Goal: Download file/media: Obtain a digital file from the website

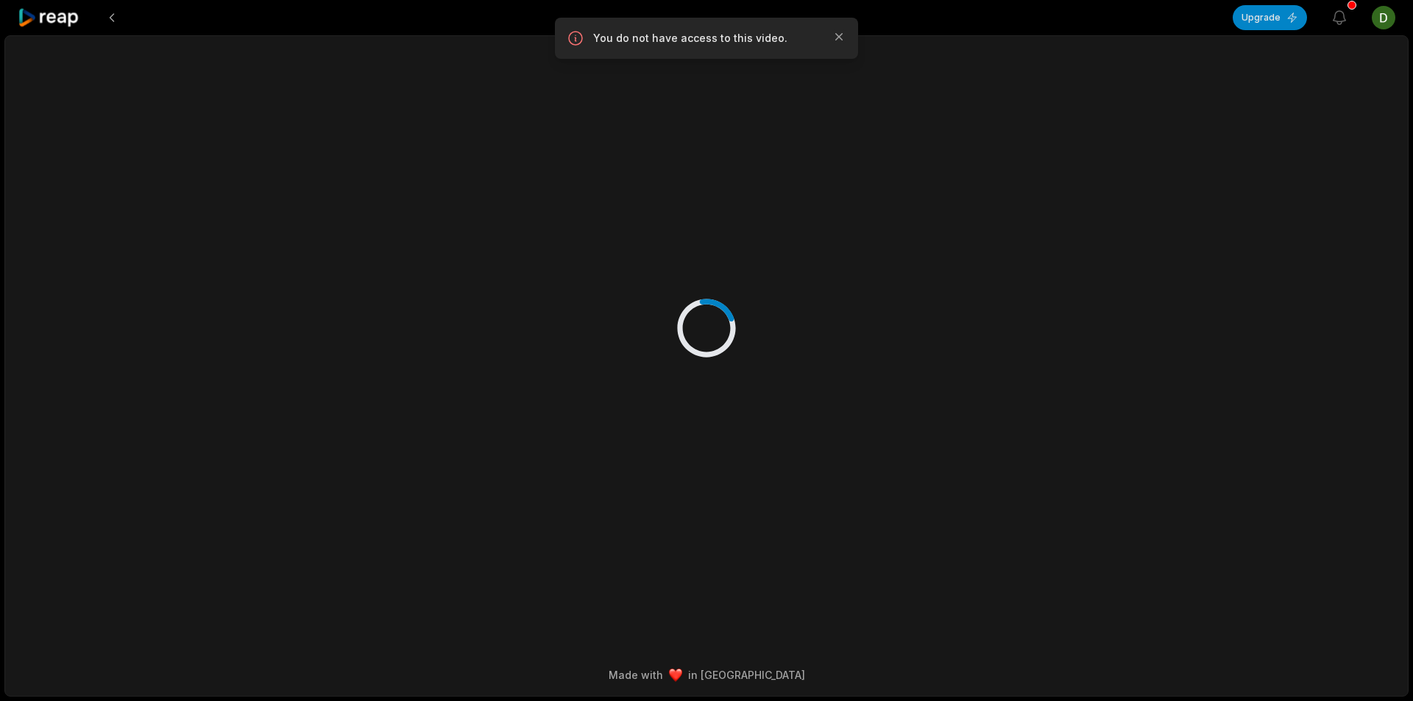
click at [71, 26] on icon at bounding box center [49, 18] width 63 height 20
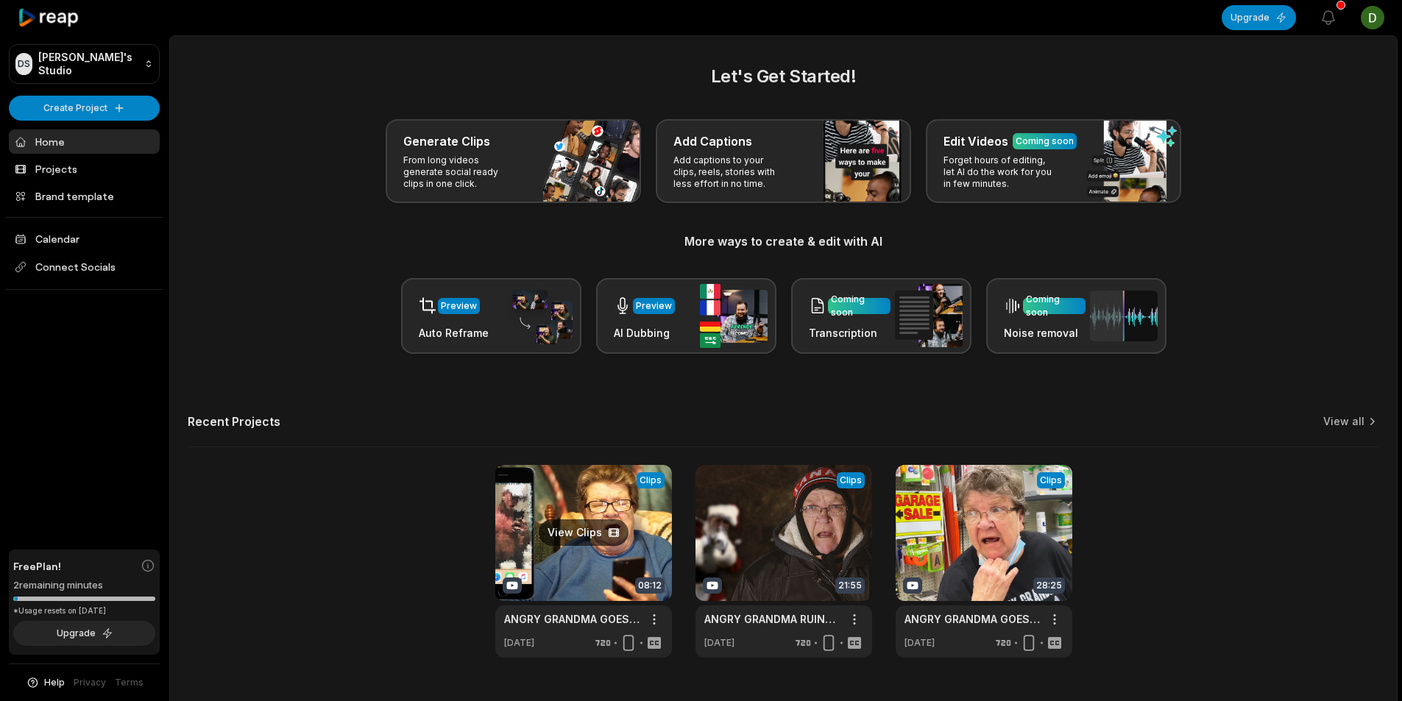
click at [592, 508] on link at bounding box center [583, 561] width 177 height 193
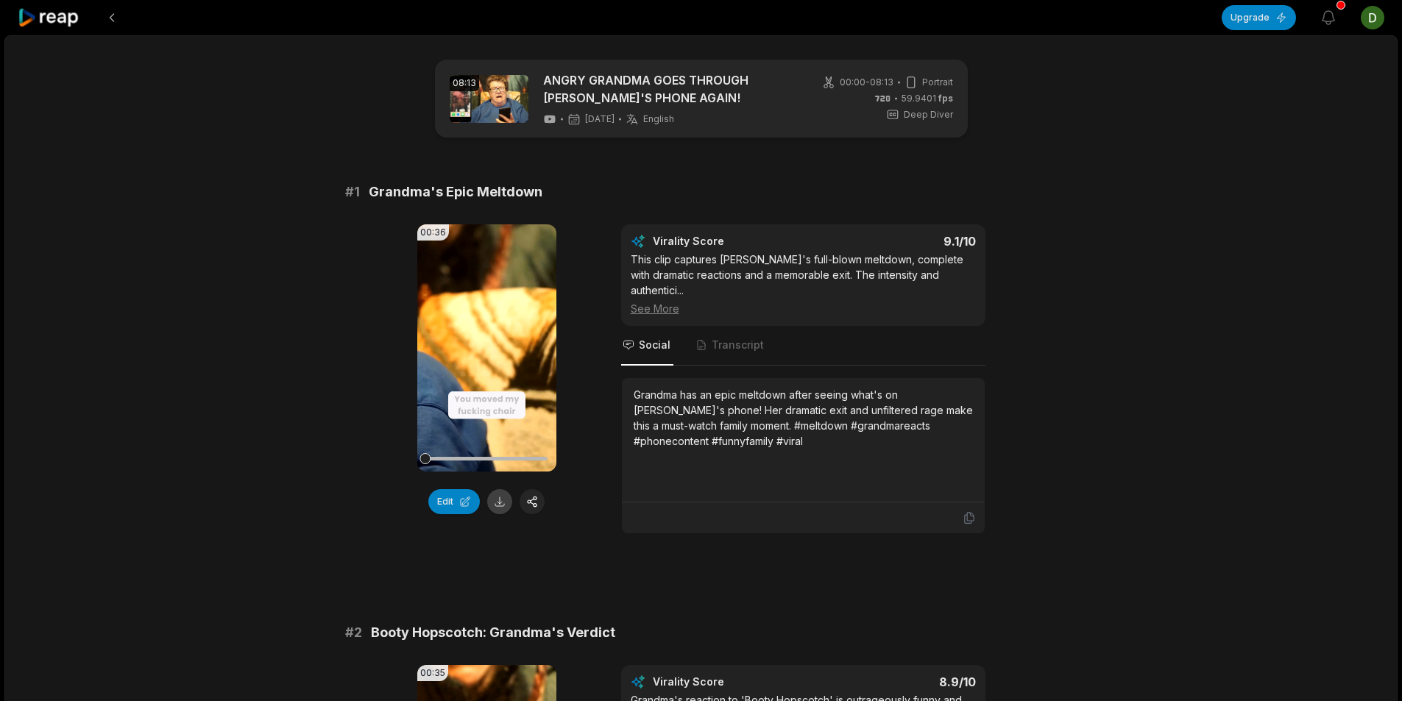
click at [495, 505] on button at bounding box center [499, 501] width 25 height 25
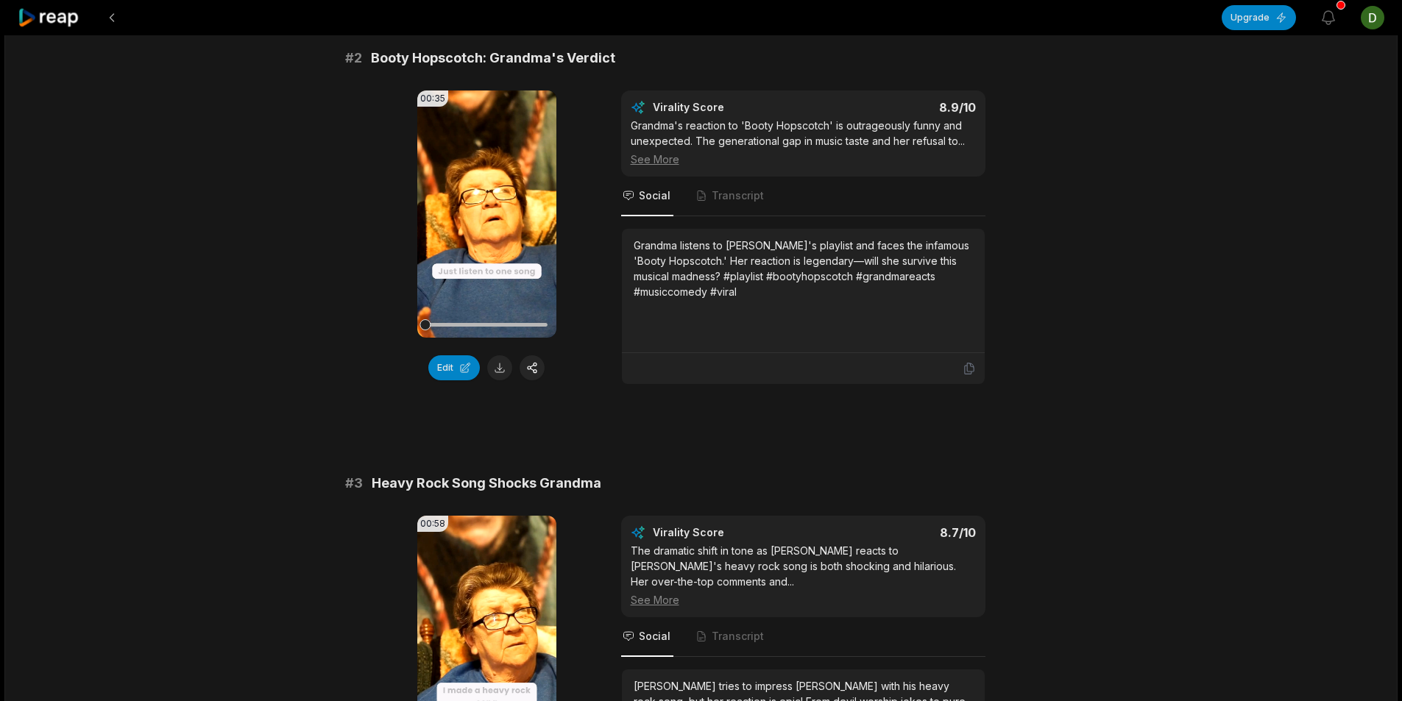
scroll to position [589, 0]
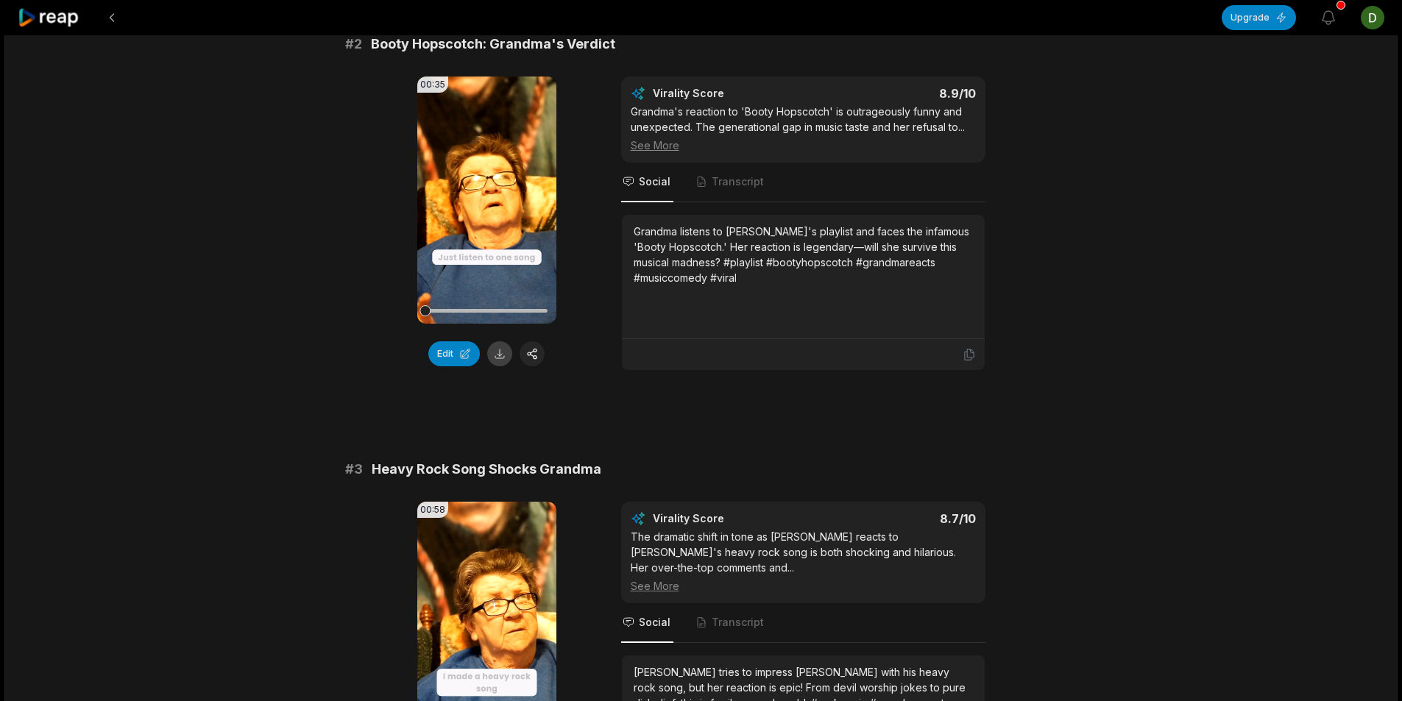
click at [496, 365] on button at bounding box center [499, 353] width 25 height 25
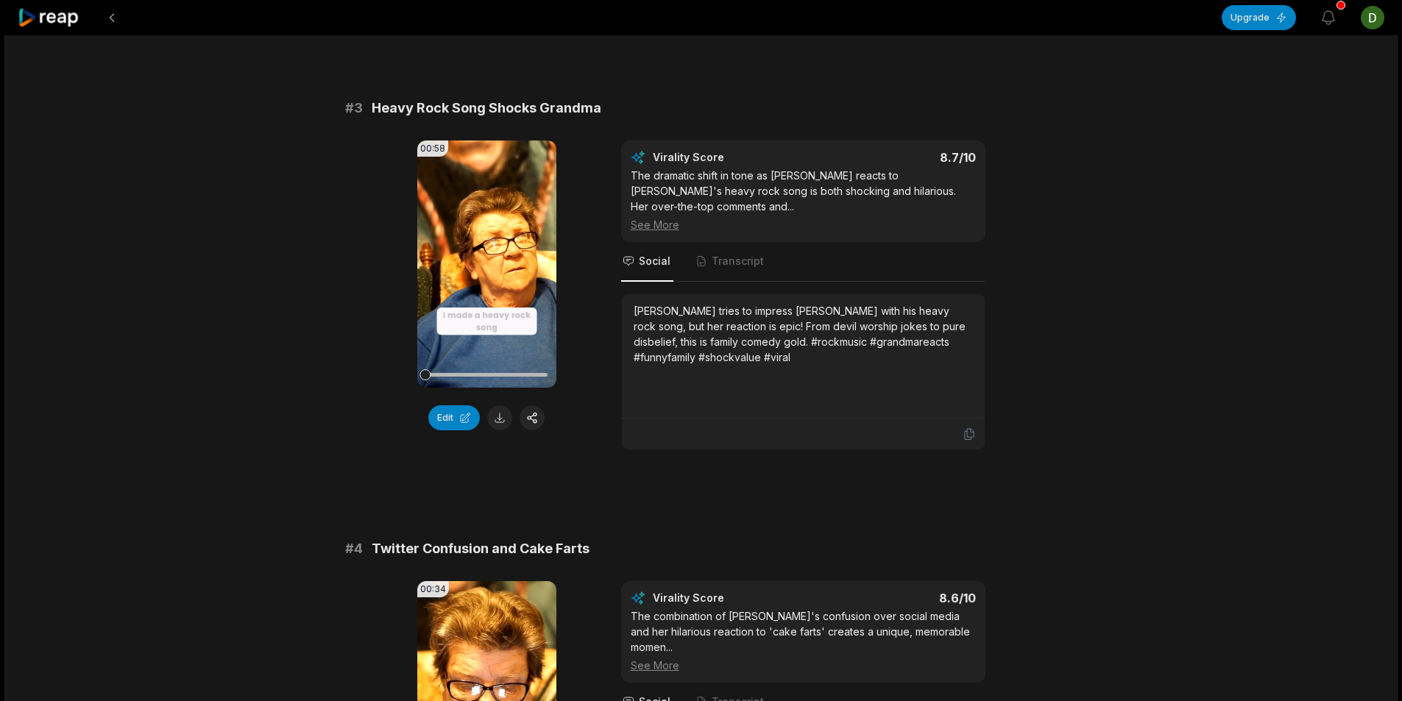
scroll to position [1030, 0]
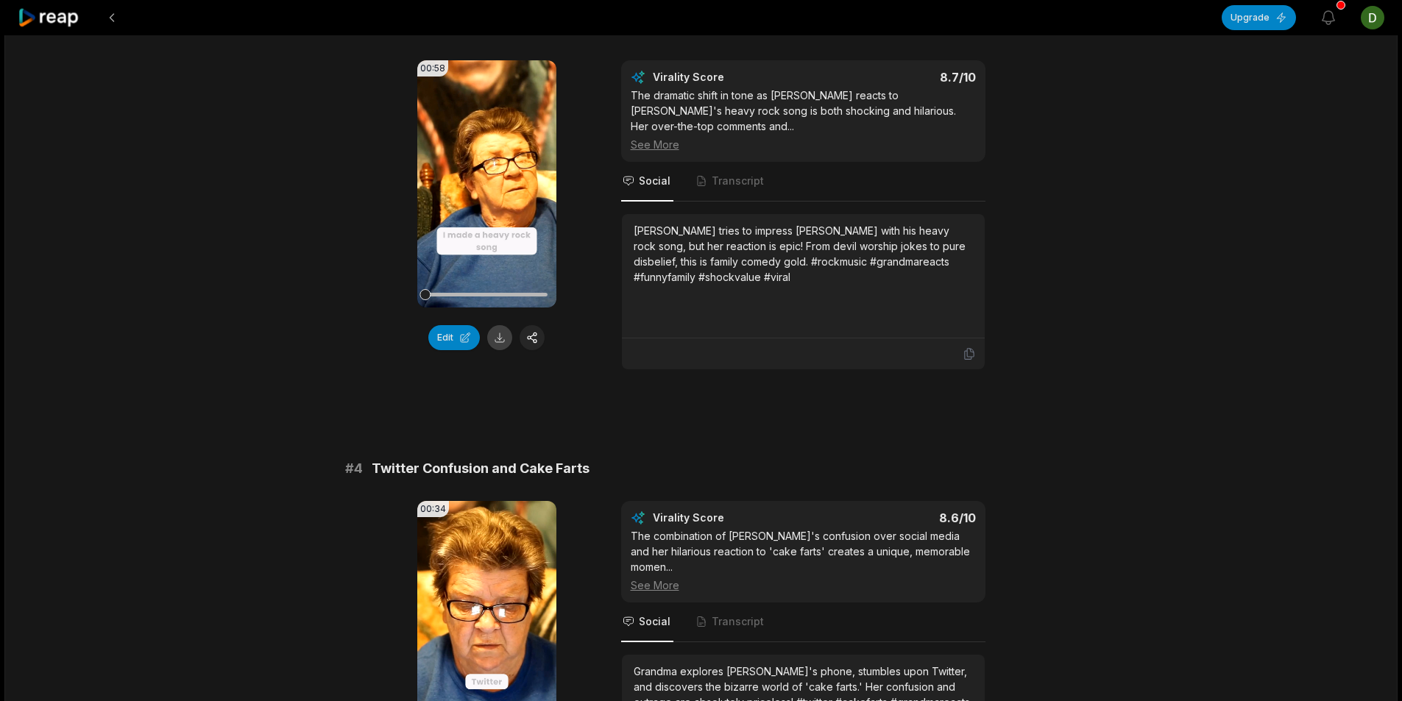
click at [498, 344] on button at bounding box center [499, 337] width 25 height 25
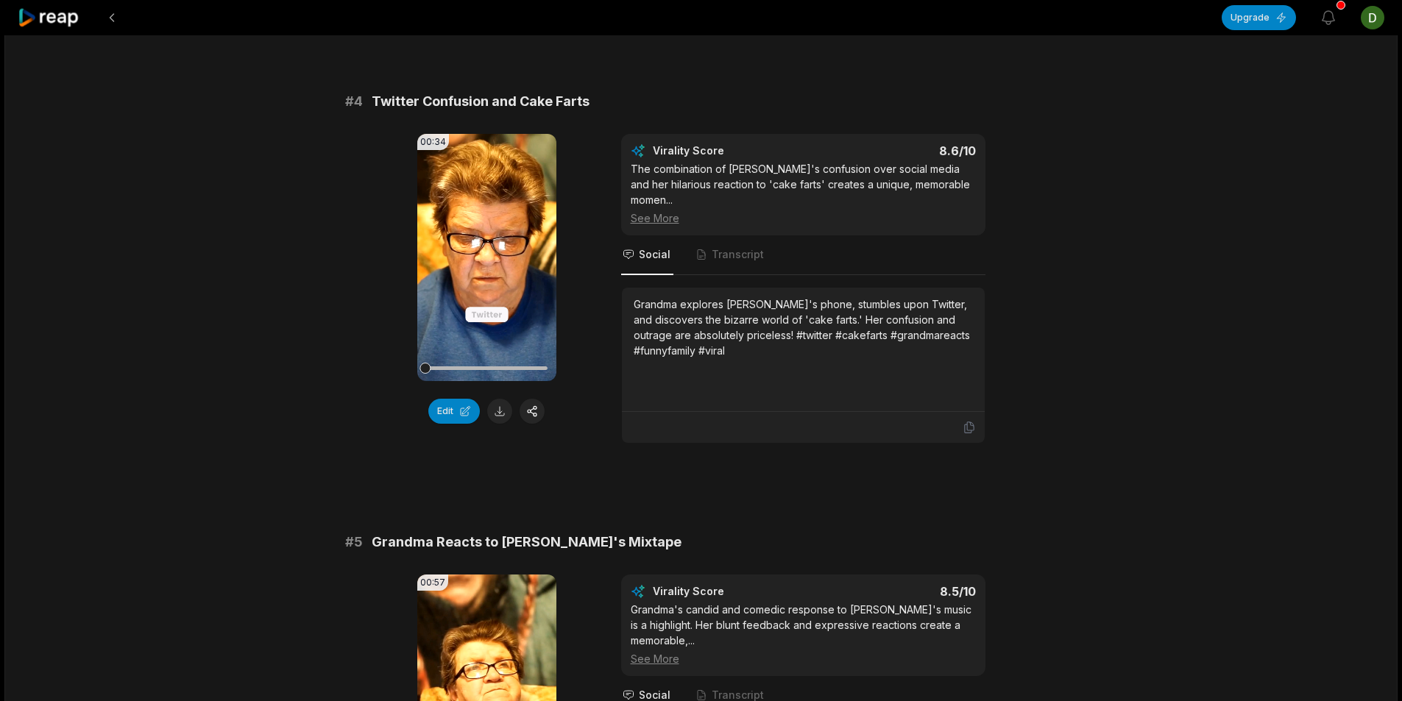
scroll to position [1398, 0]
click at [497, 417] on button at bounding box center [499, 410] width 25 height 25
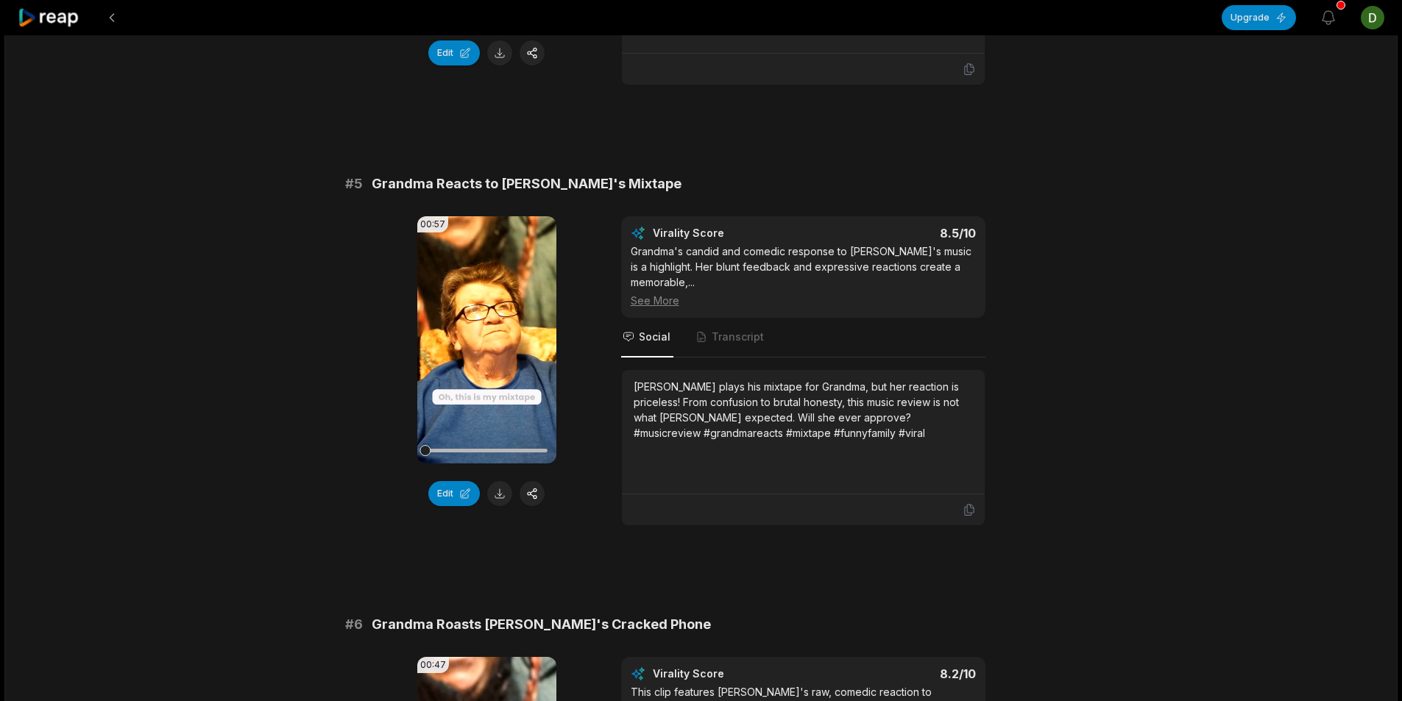
scroll to position [1839, 0]
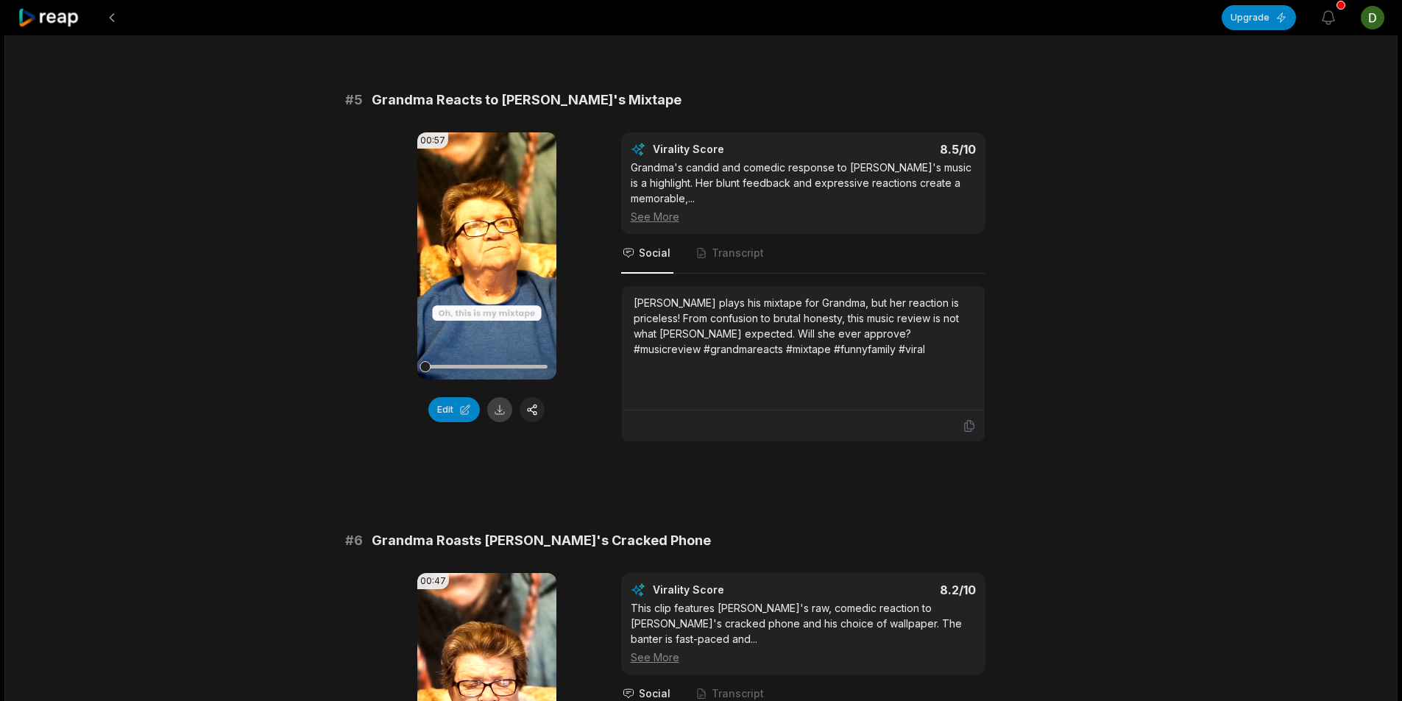
click at [492, 413] on button at bounding box center [499, 409] width 25 height 25
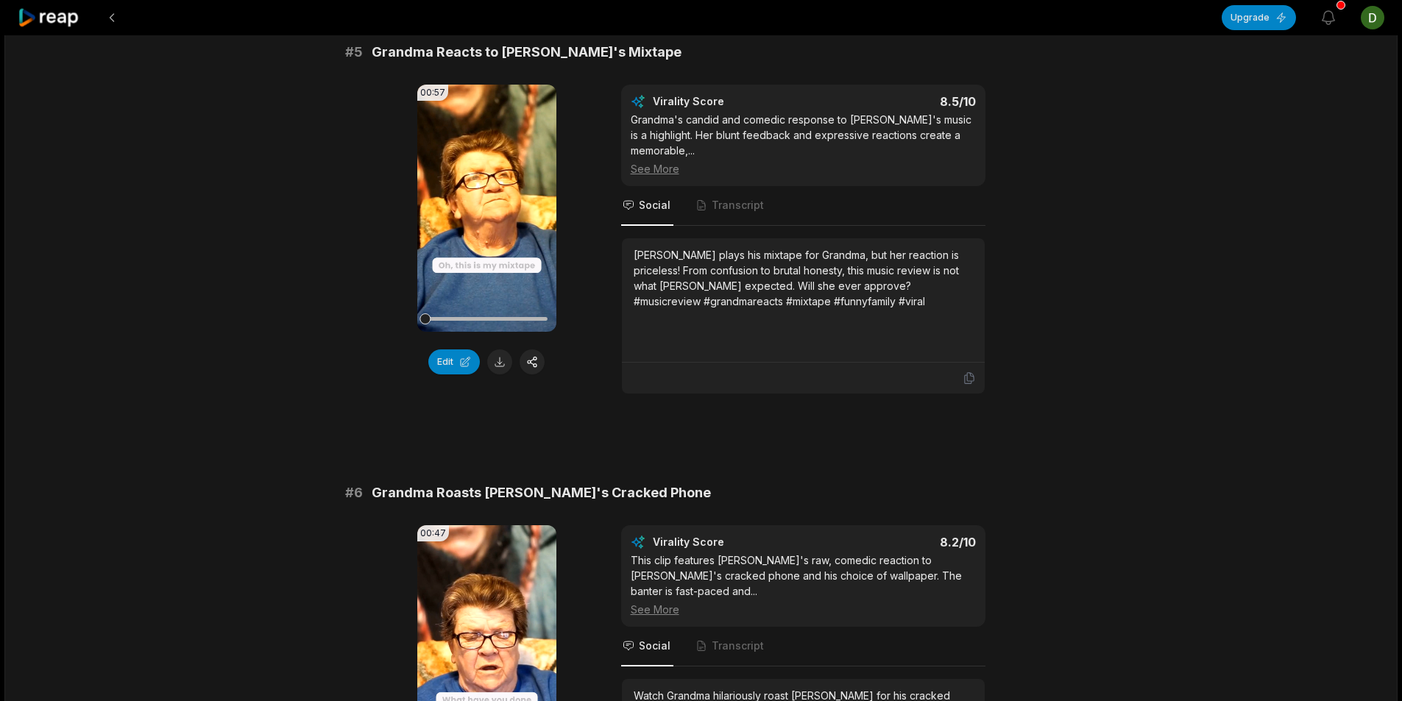
scroll to position [2134, 0]
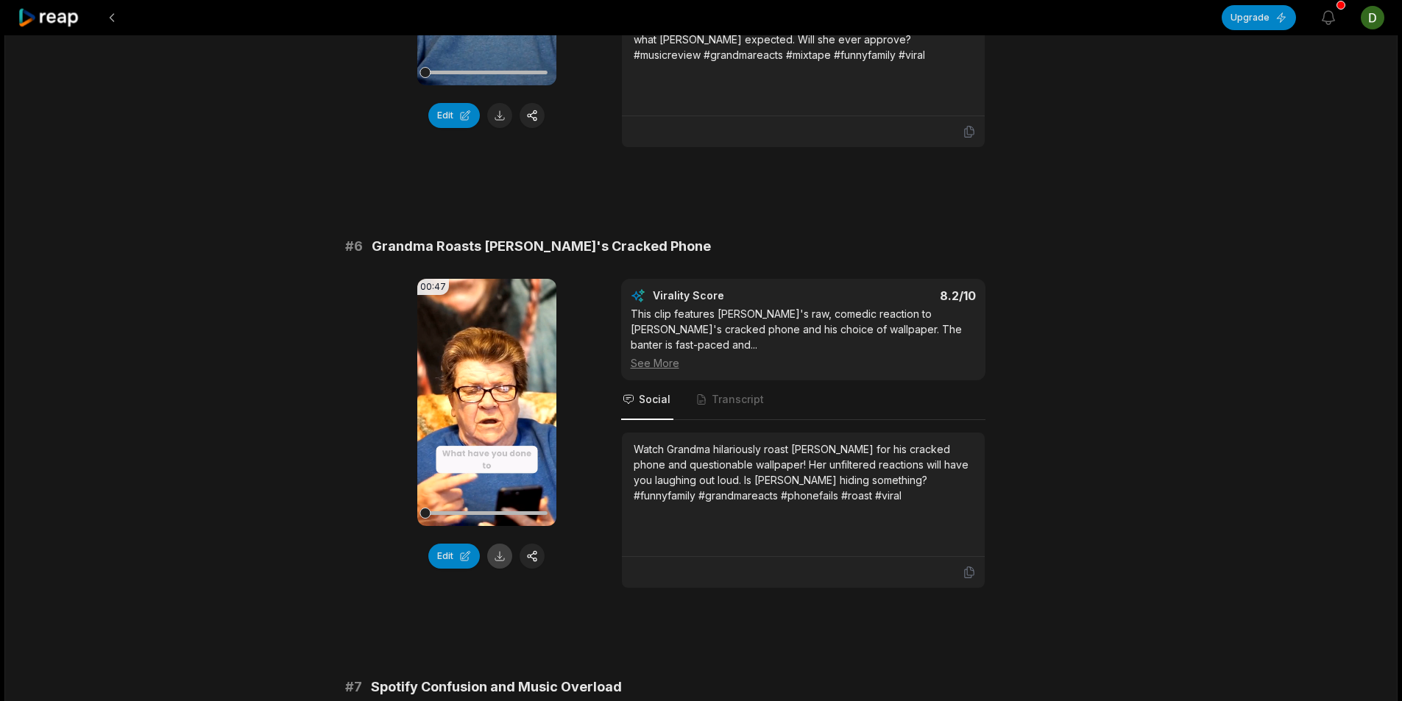
click at [499, 558] on button at bounding box center [499, 556] width 25 height 25
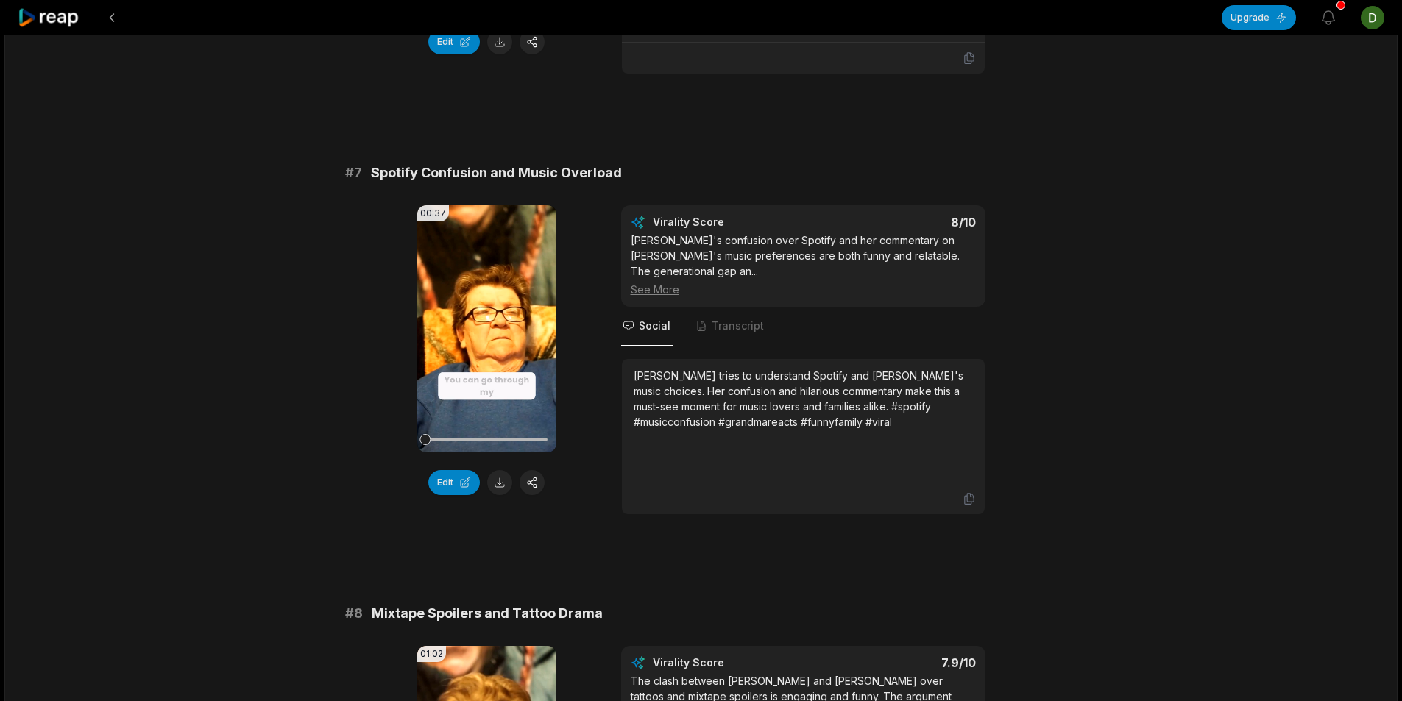
scroll to position [2649, 0]
click at [497, 469] on button at bounding box center [499, 481] width 25 height 25
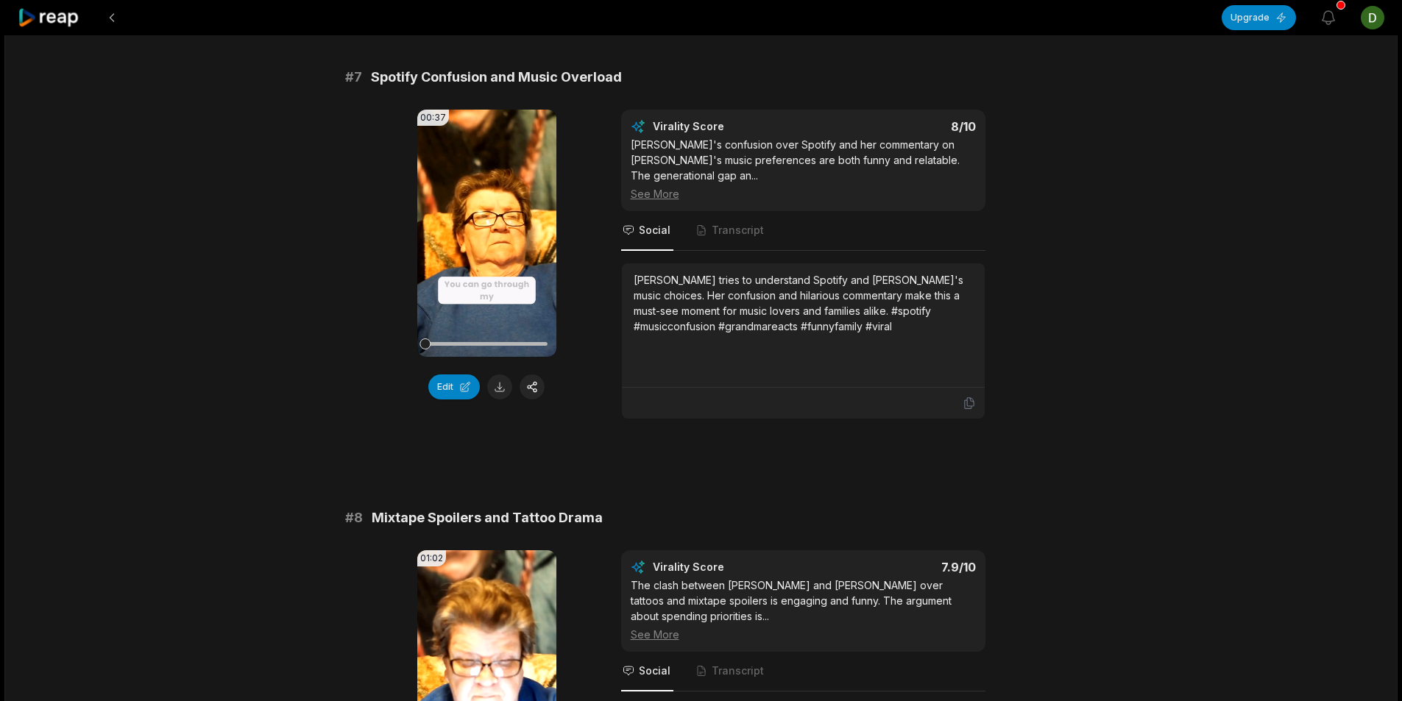
scroll to position [2943, 0]
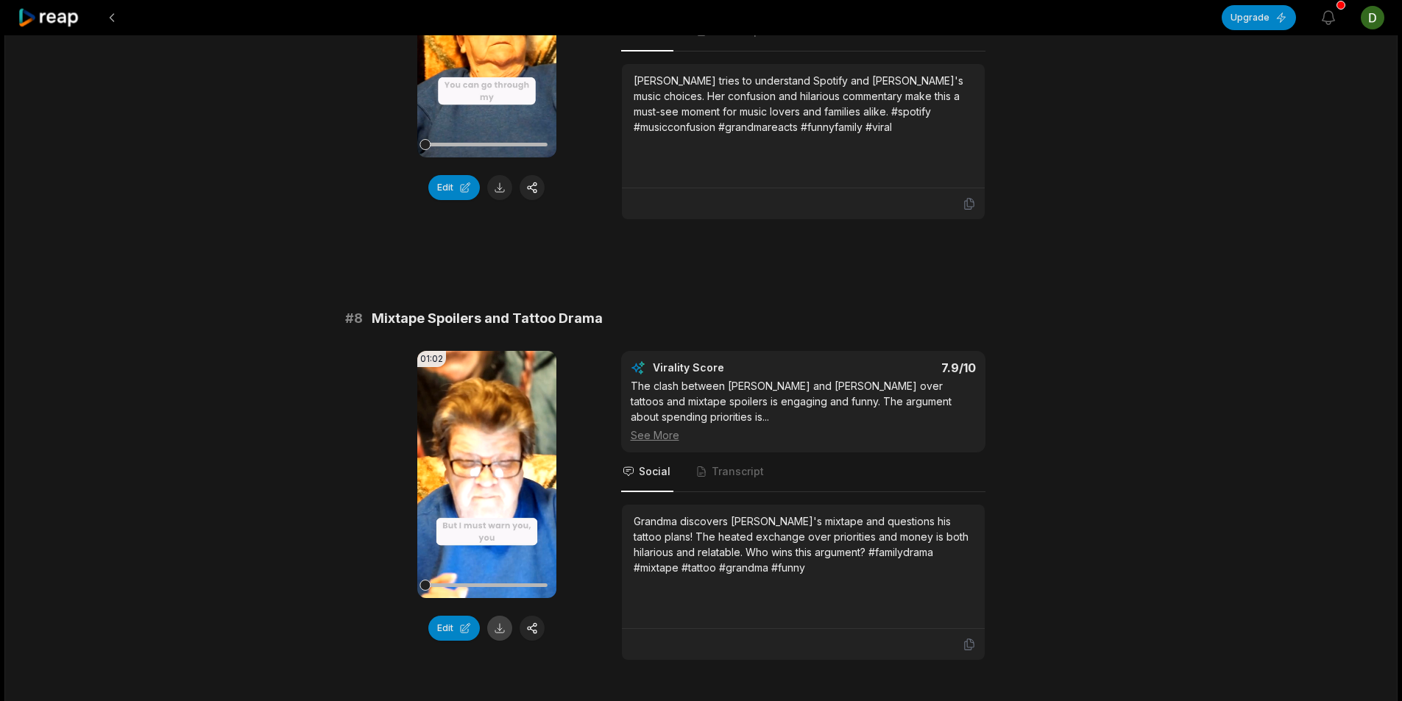
click at [494, 616] on button at bounding box center [499, 628] width 25 height 25
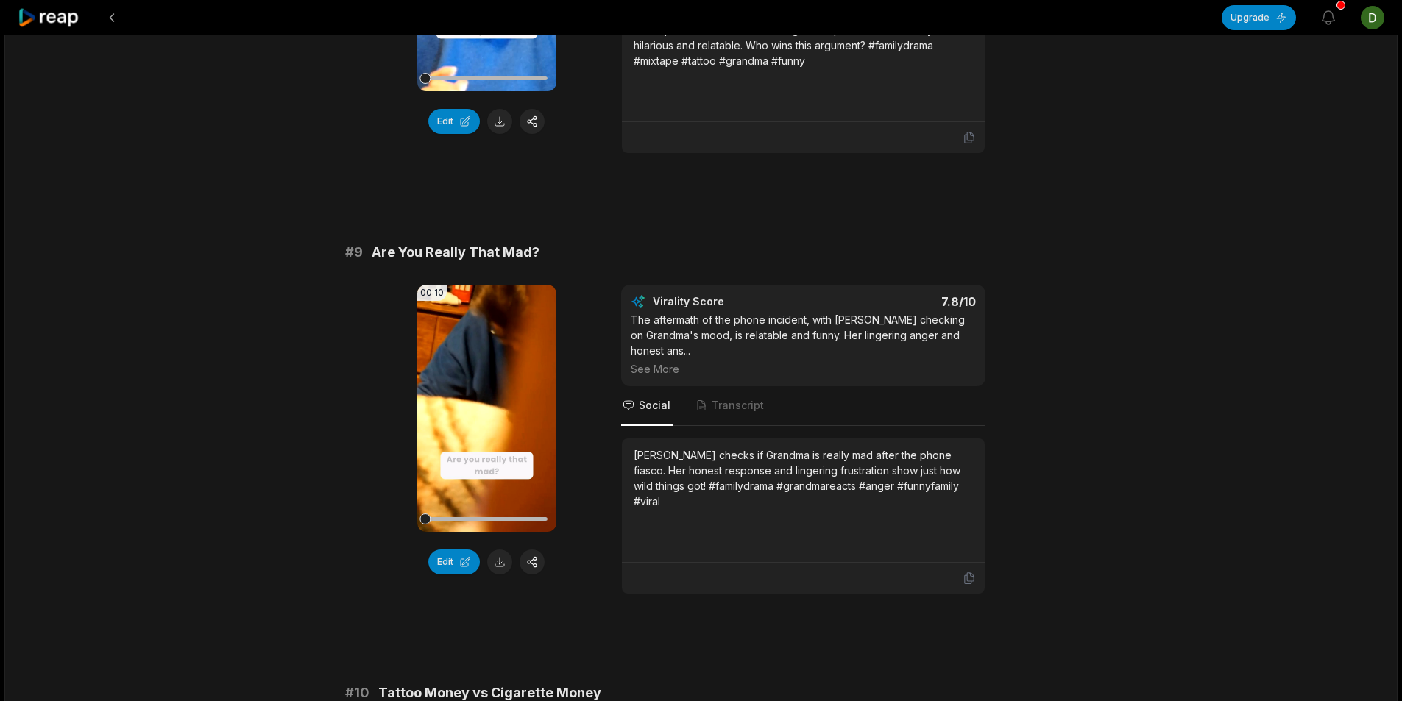
scroll to position [3458, 0]
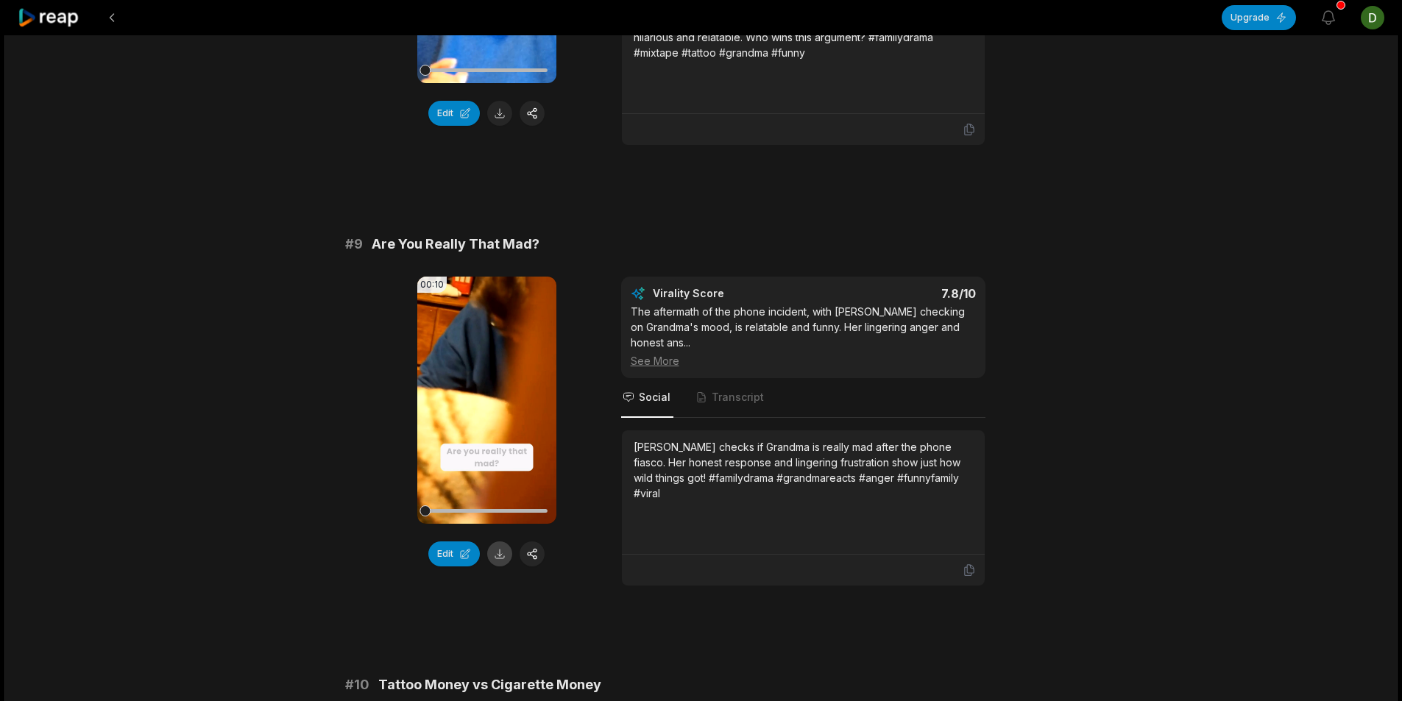
click at [502, 542] on button at bounding box center [499, 554] width 25 height 25
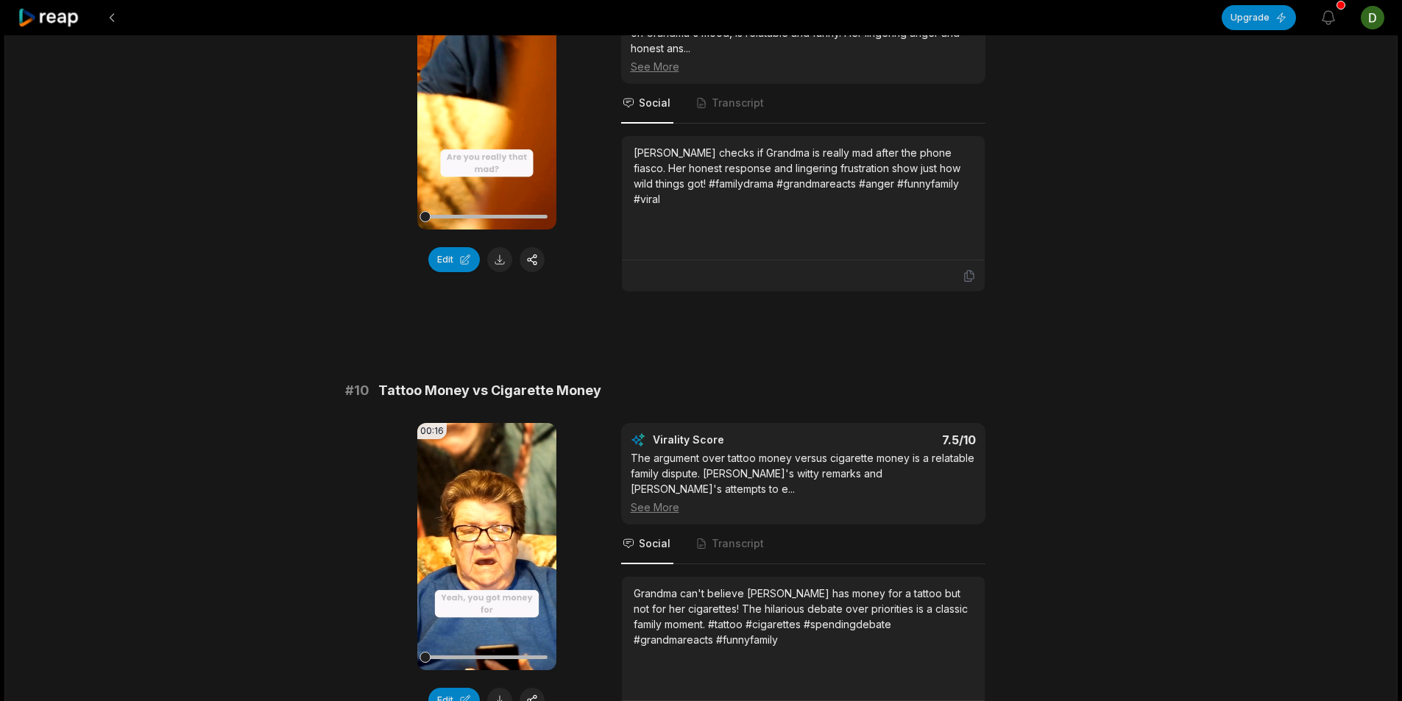
scroll to position [3864, 0]
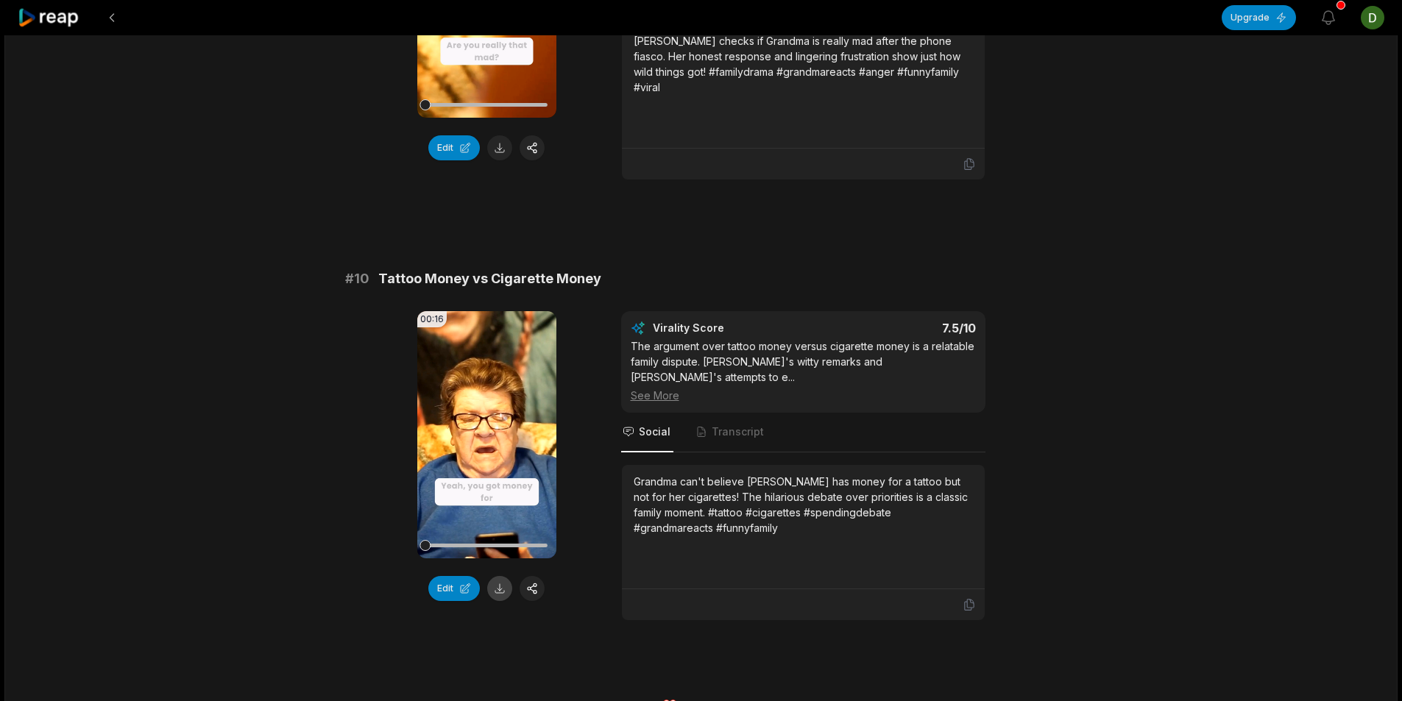
click at [500, 576] on button at bounding box center [499, 588] width 25 height 25
click at [118, 17] on button at bounding box center [112, 17] width 26 height 26
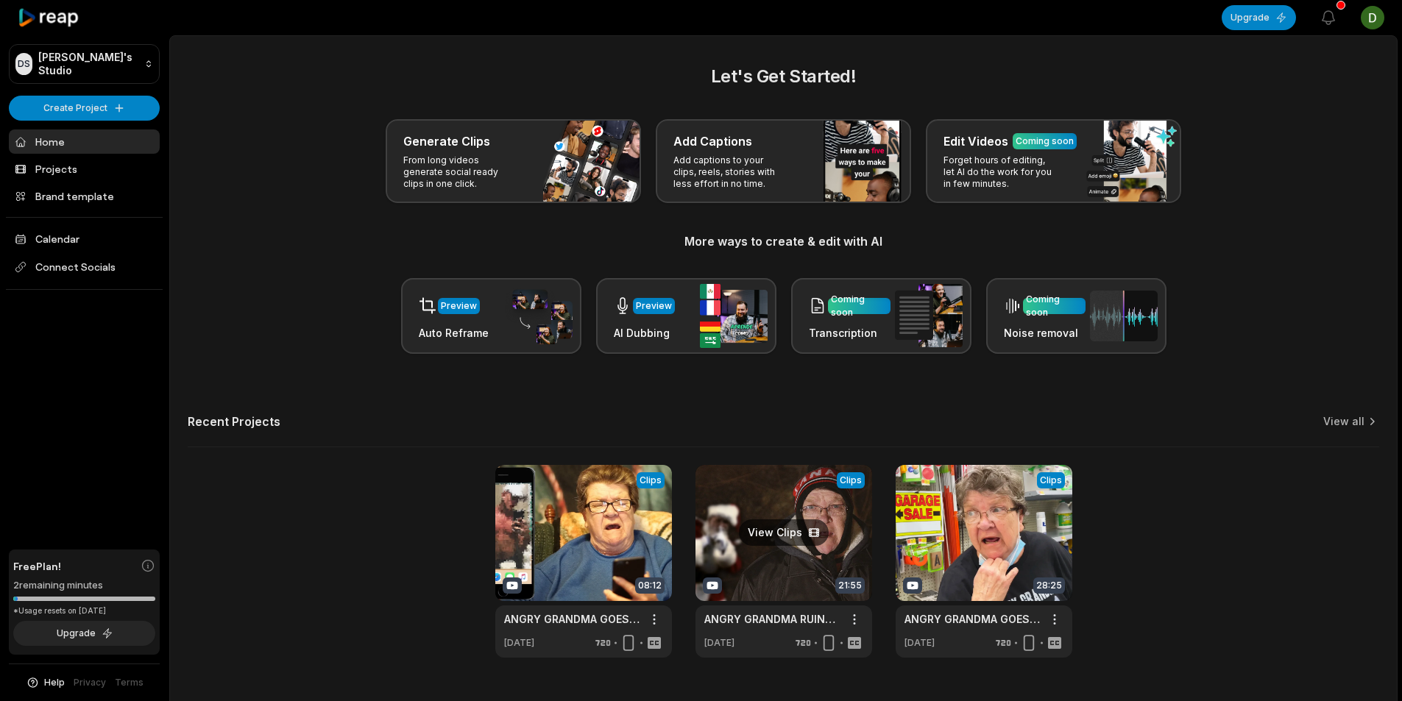
click at [803, 583] on link at bounding box center [783, 561] width 177 height 193
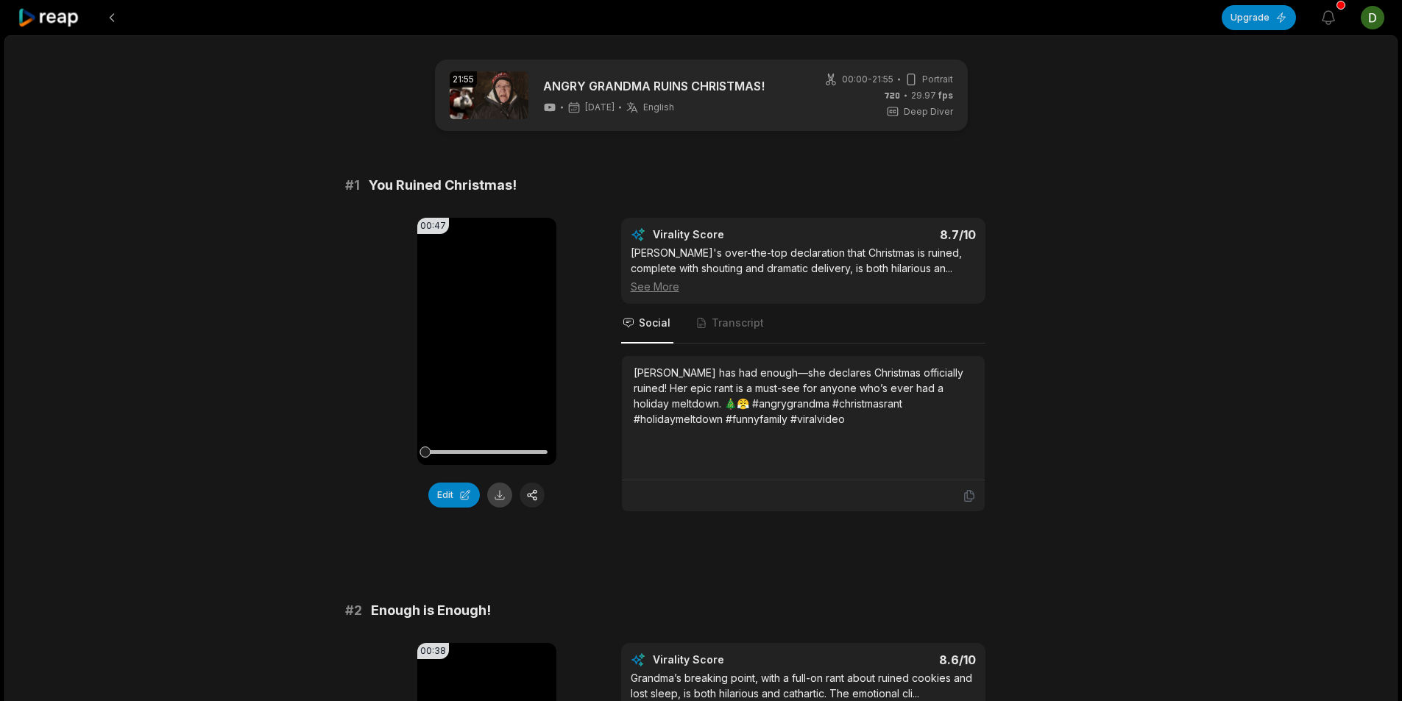
click at [504, 497] on button at bounding box center [499, 495] width 25 height 25
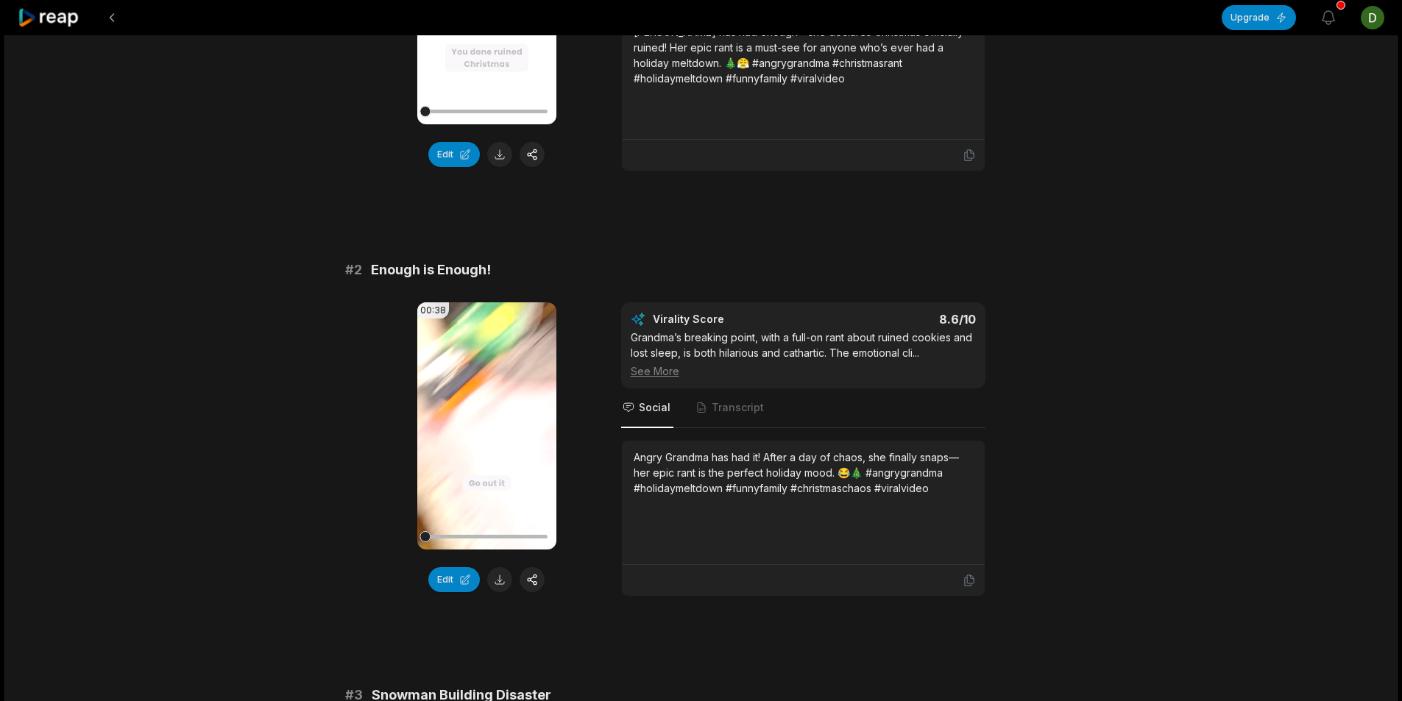
scroll to position [515, 0]
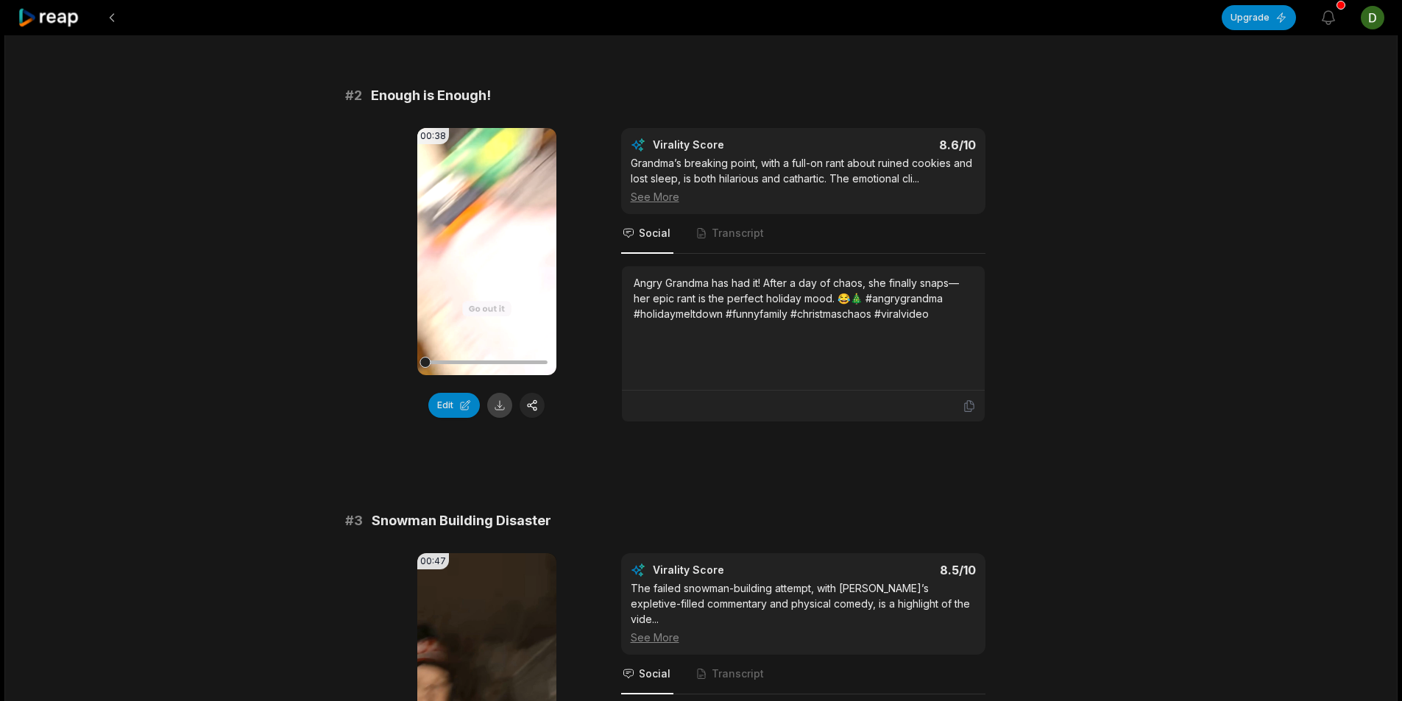
click at [497, 408] on button at bounding box center [499, 405] width 25 height 25
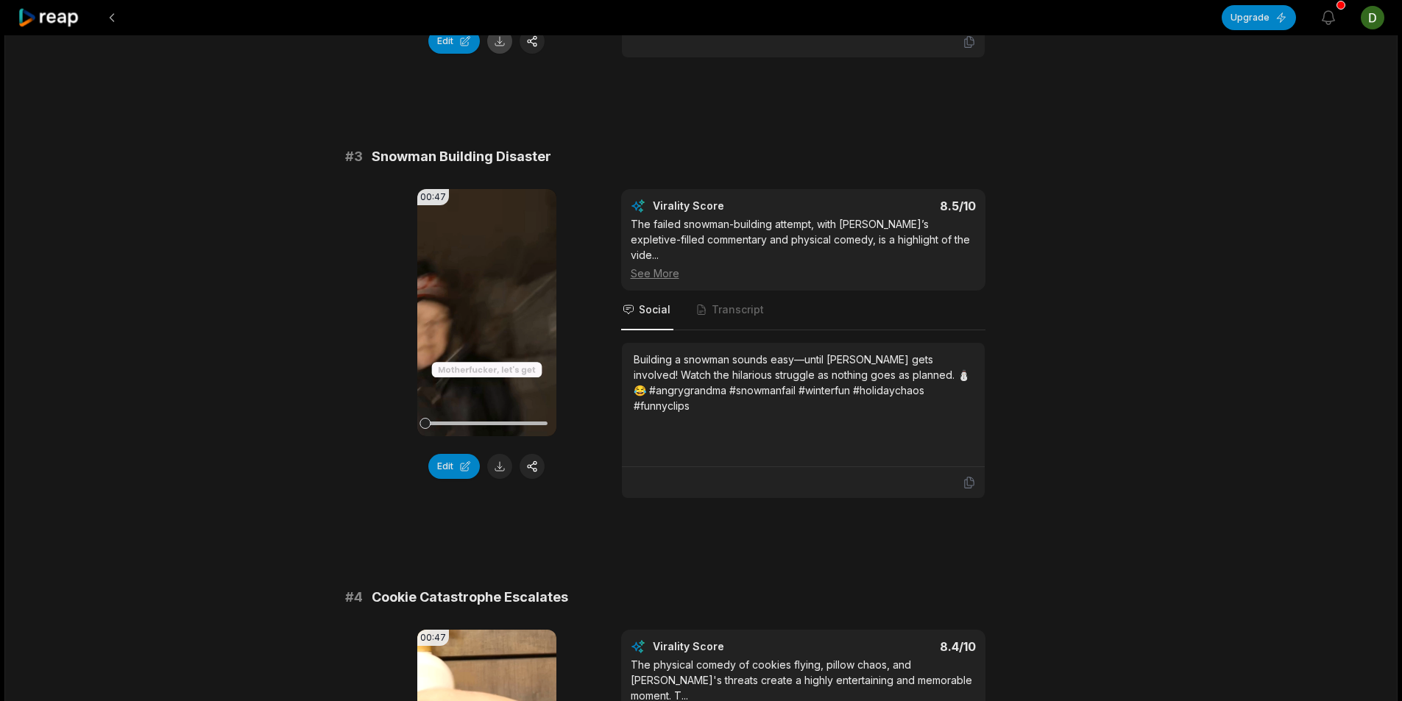
scroll to position [883, 0]
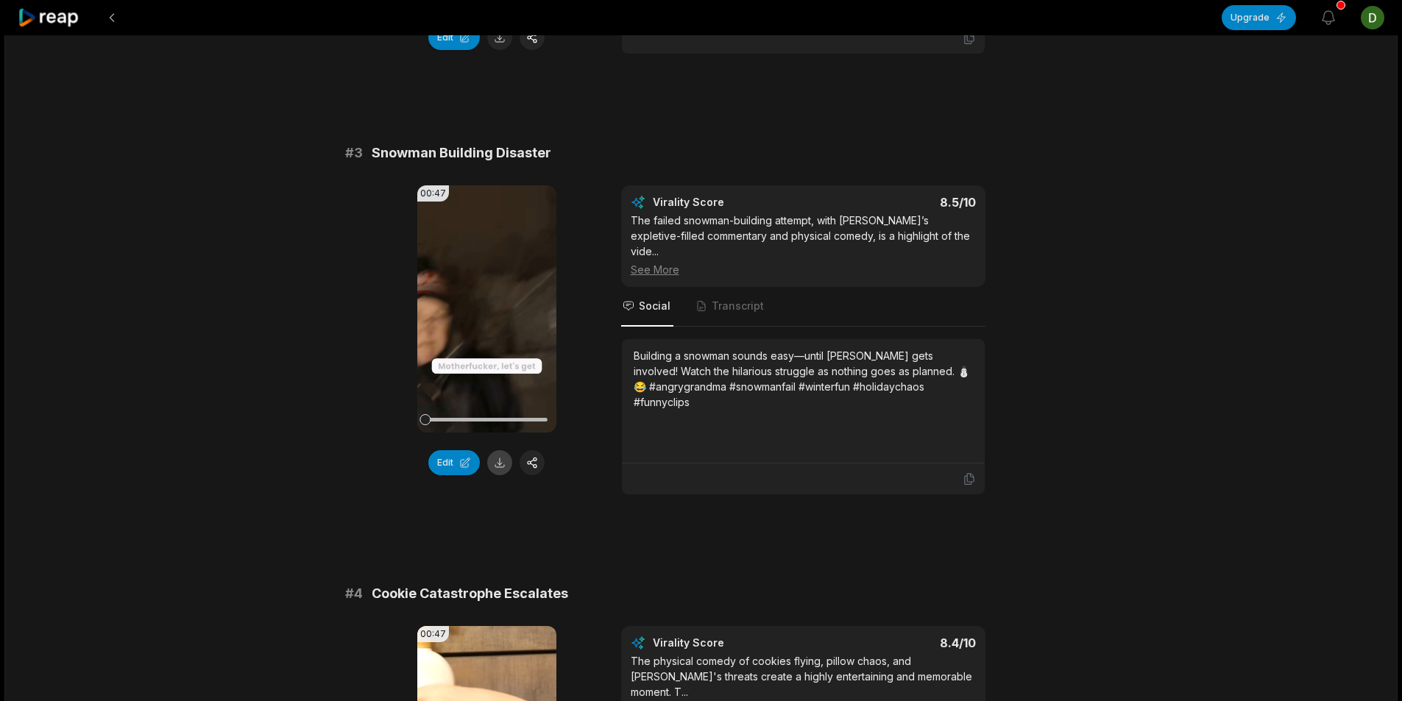
click at [501, 466] on button at bounding box center [499, 462] width 25 height 25
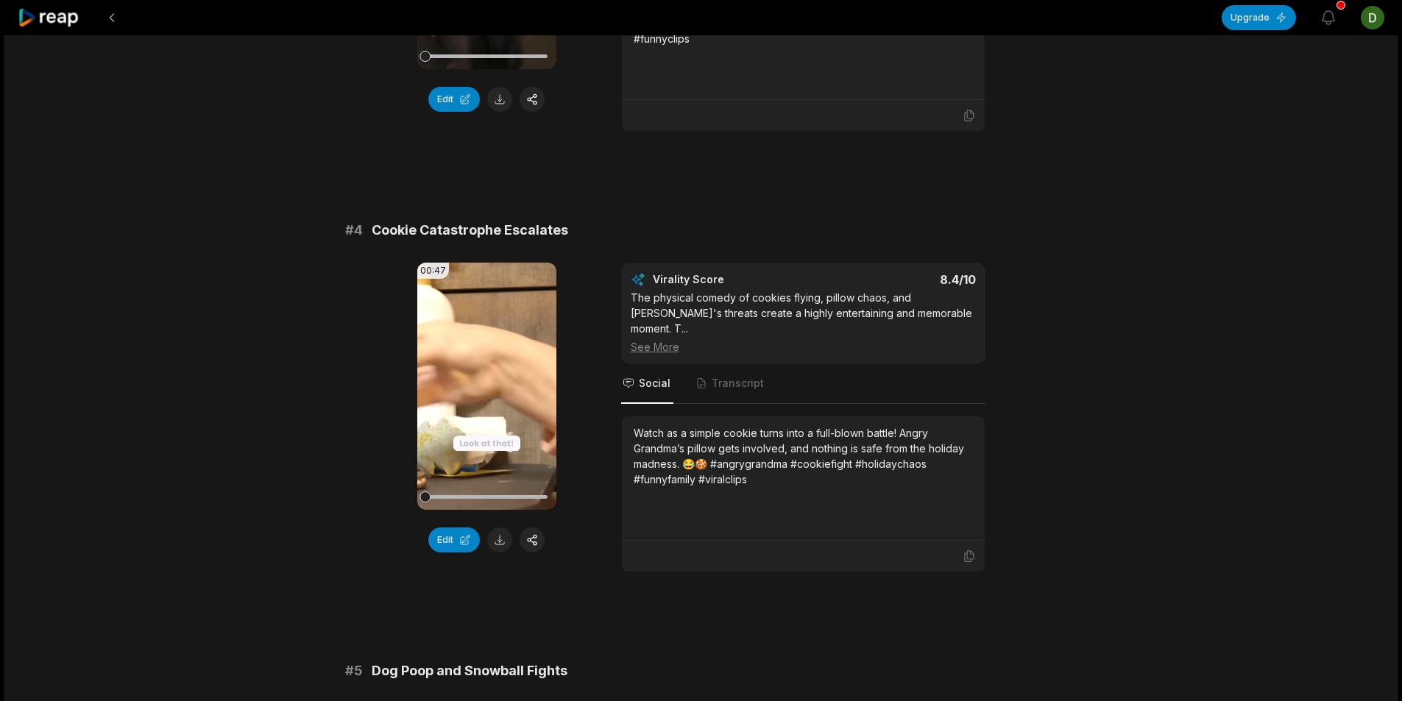
scroll to position [1251, 0]
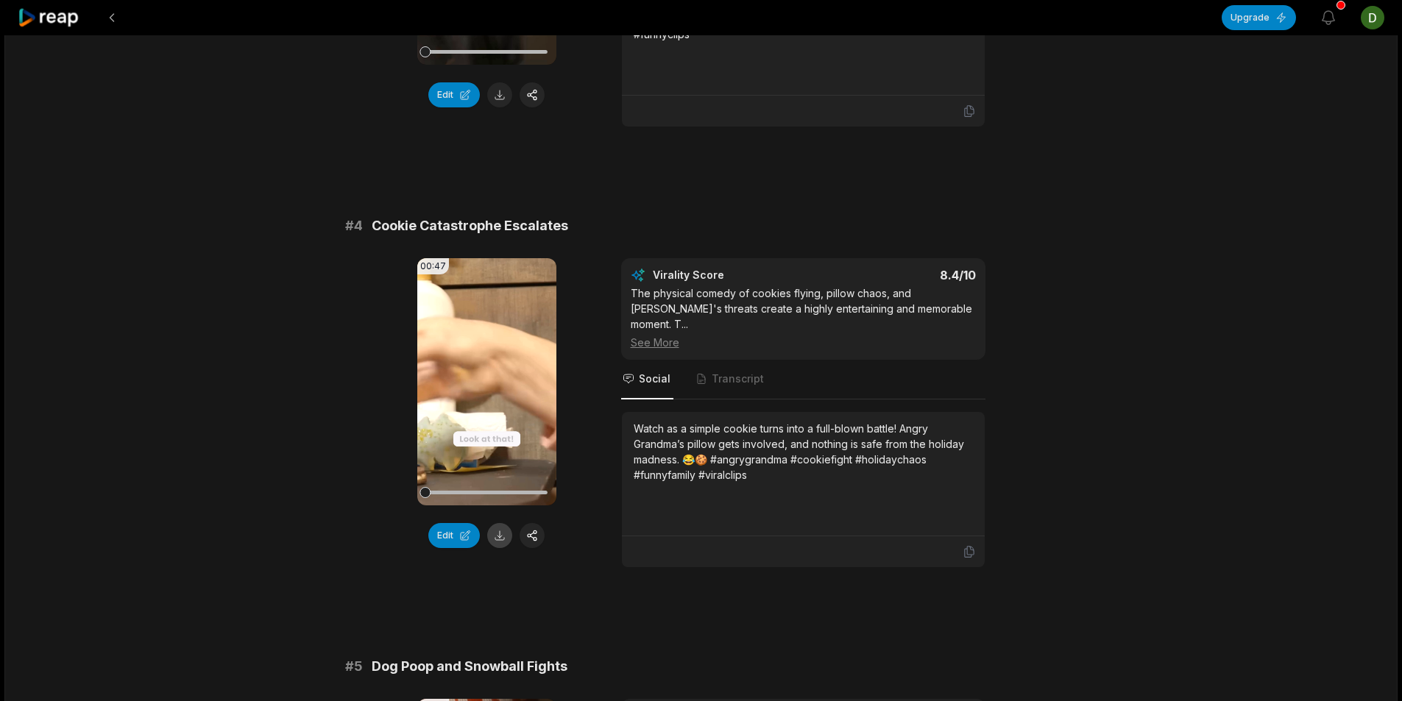
click at [500, 539] on button at bounding box center [499, 535] width 25 height 25
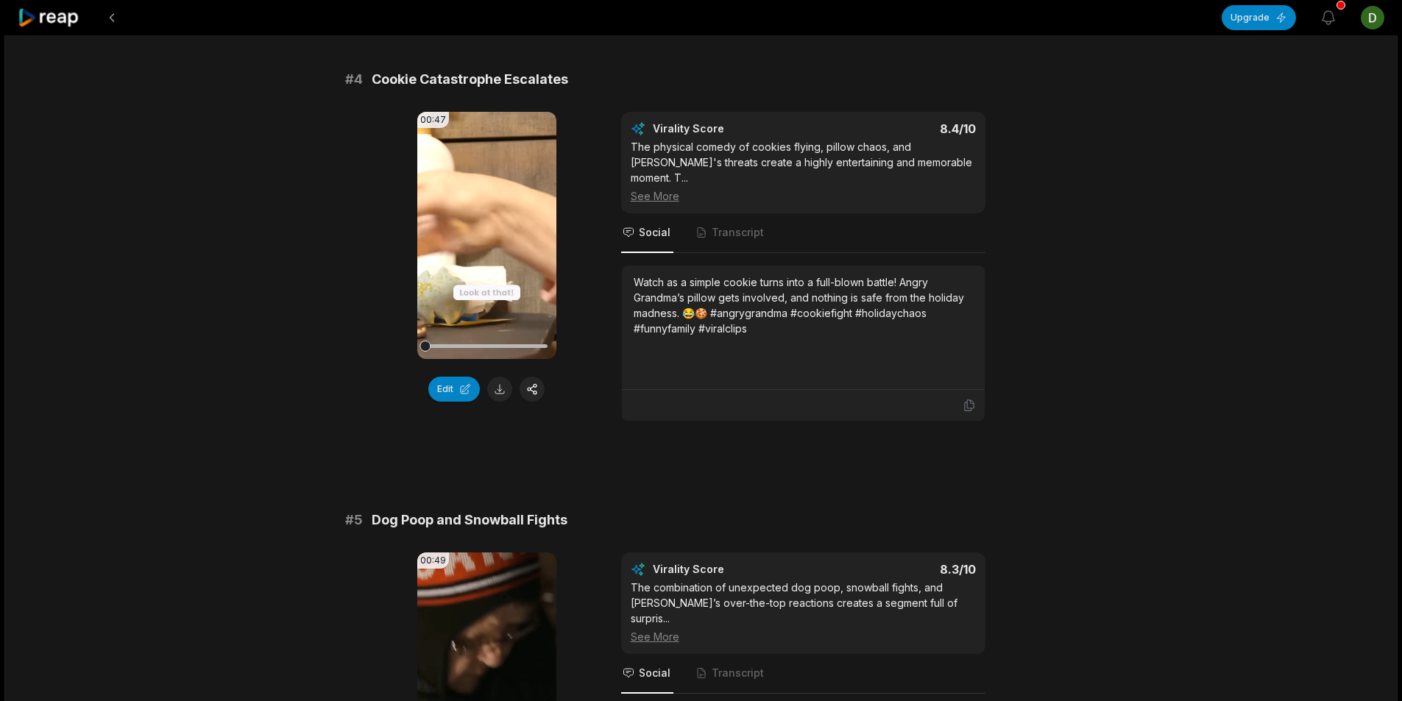
scroll to position [1619, 0]
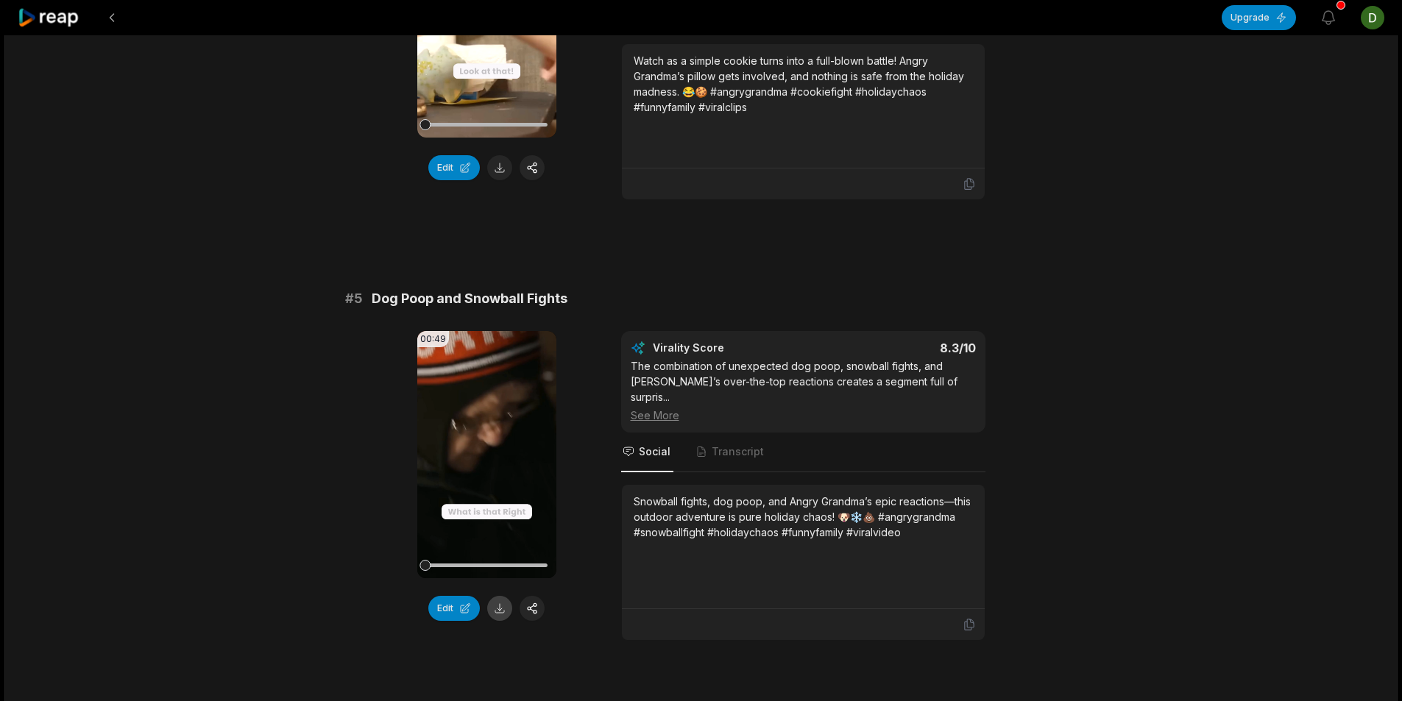
click at [505, 607] on button at bounding box center [499, 608] width 25 height 25
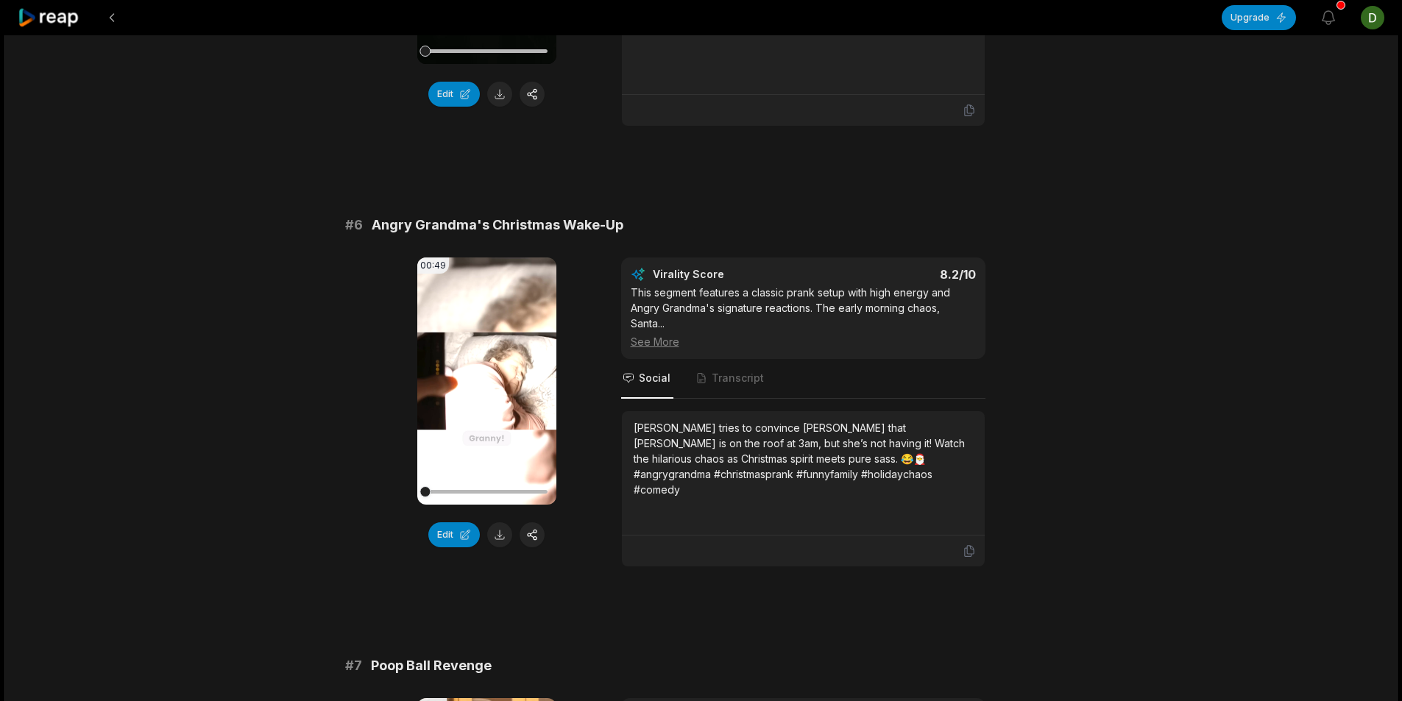
scroll to position [2281, 0]
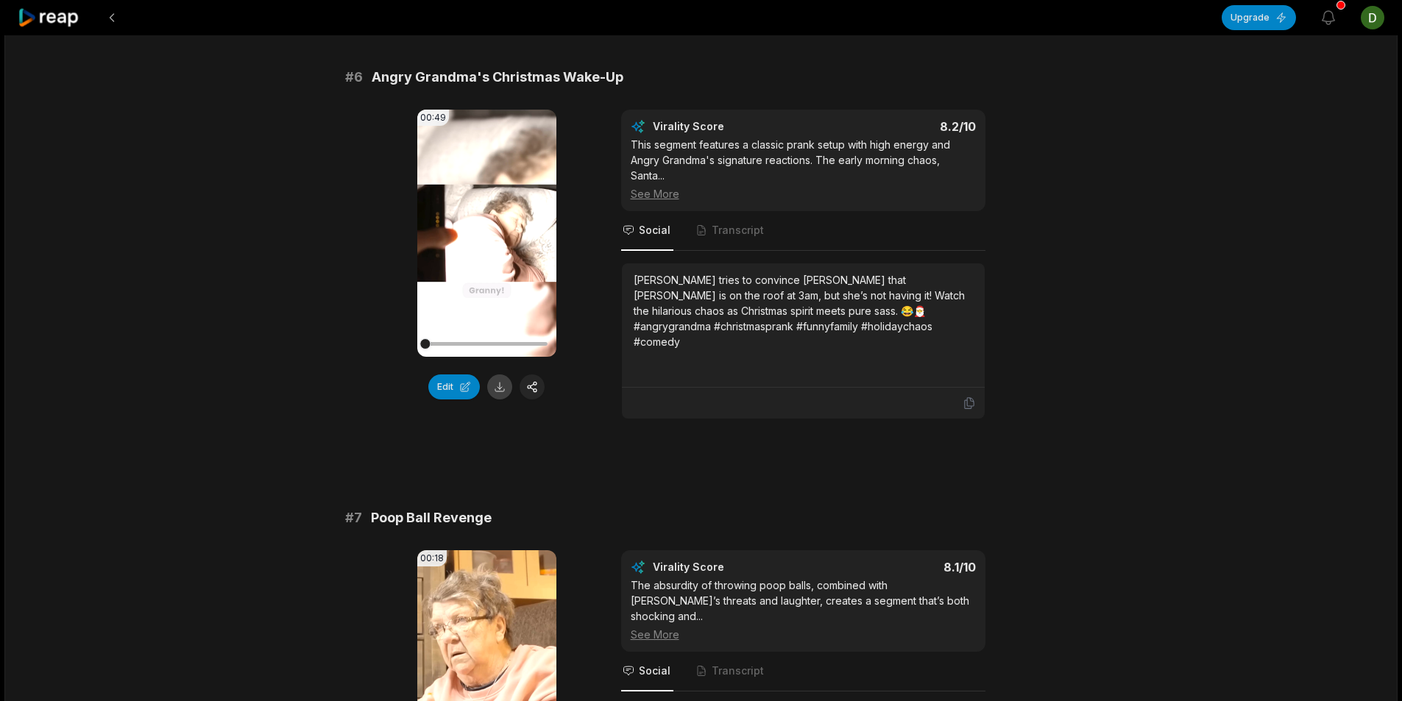
click at [500, 381] on button at bounding box center [499, 386] width 25 height 25
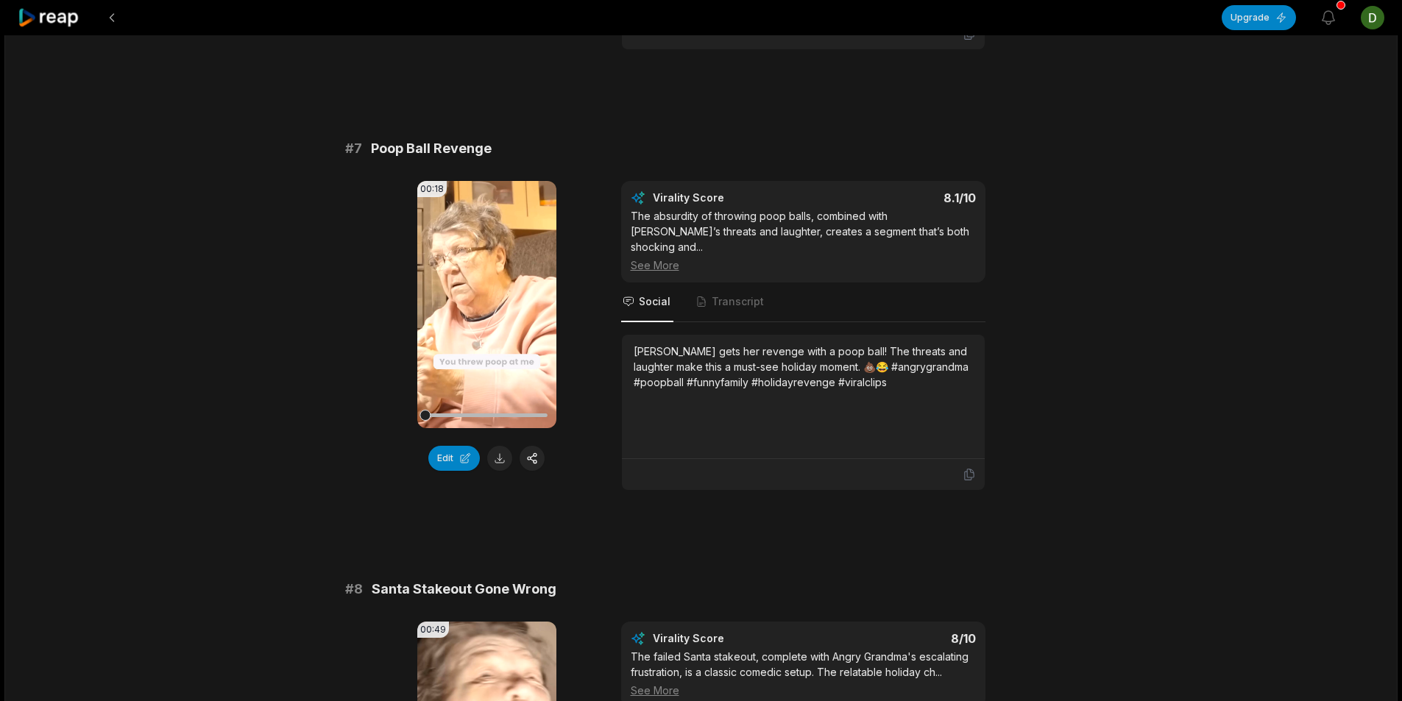
scroll to position [2722, 0]
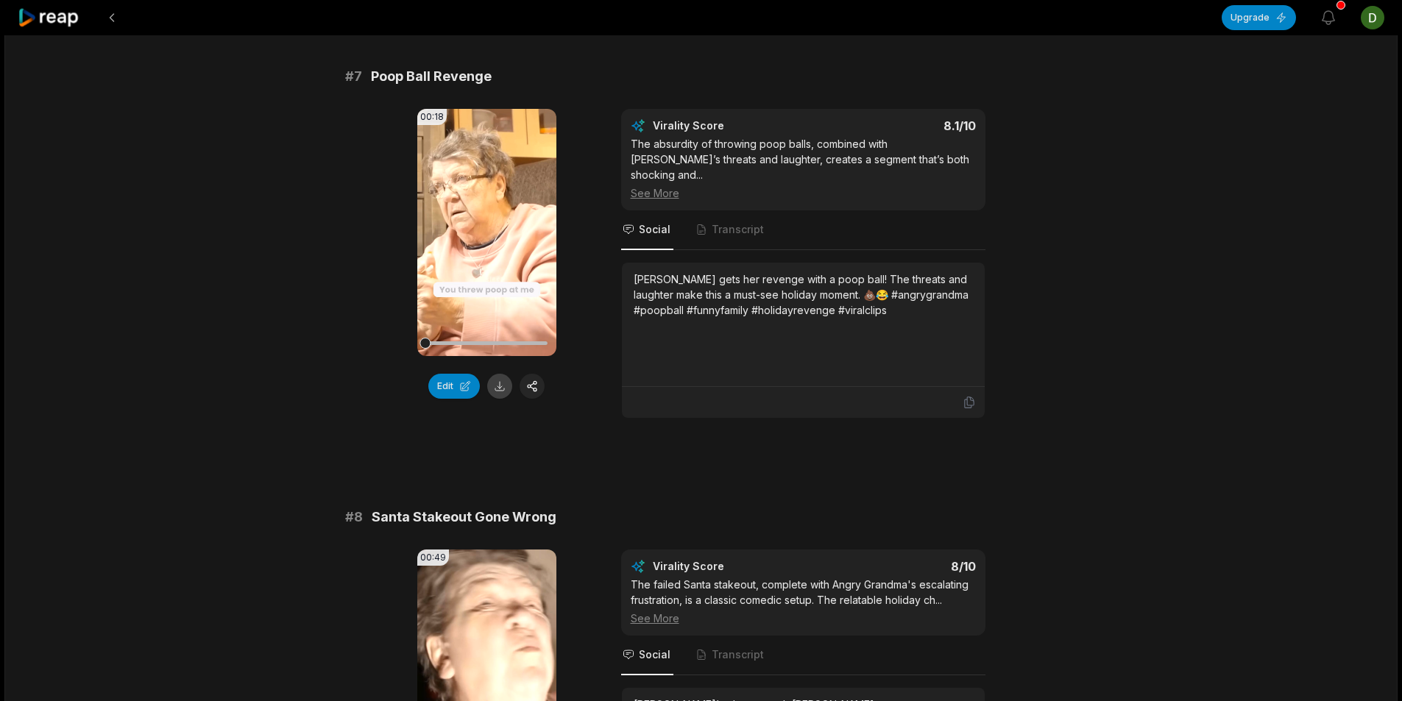
click at [500, 375] on button at bounding box center [499, 386] width 25 height 25
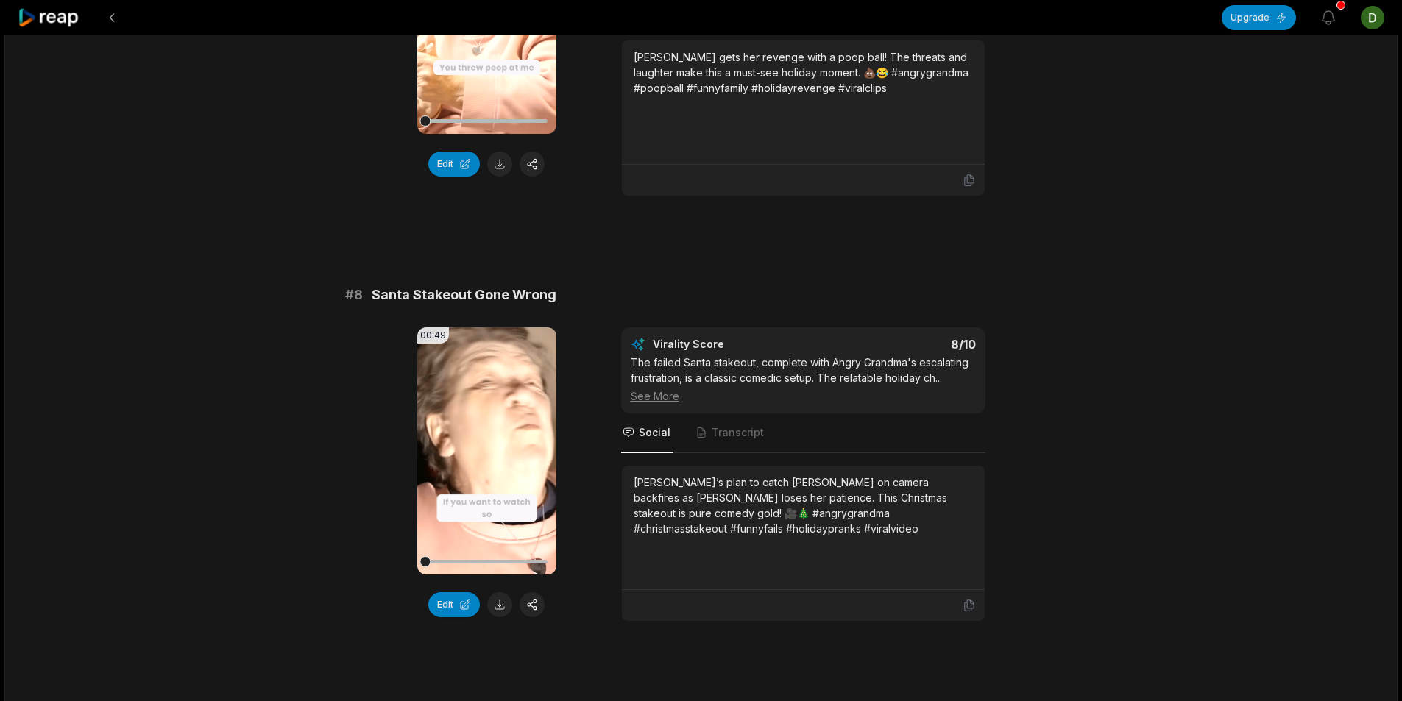
scroll to position [3017, 0]
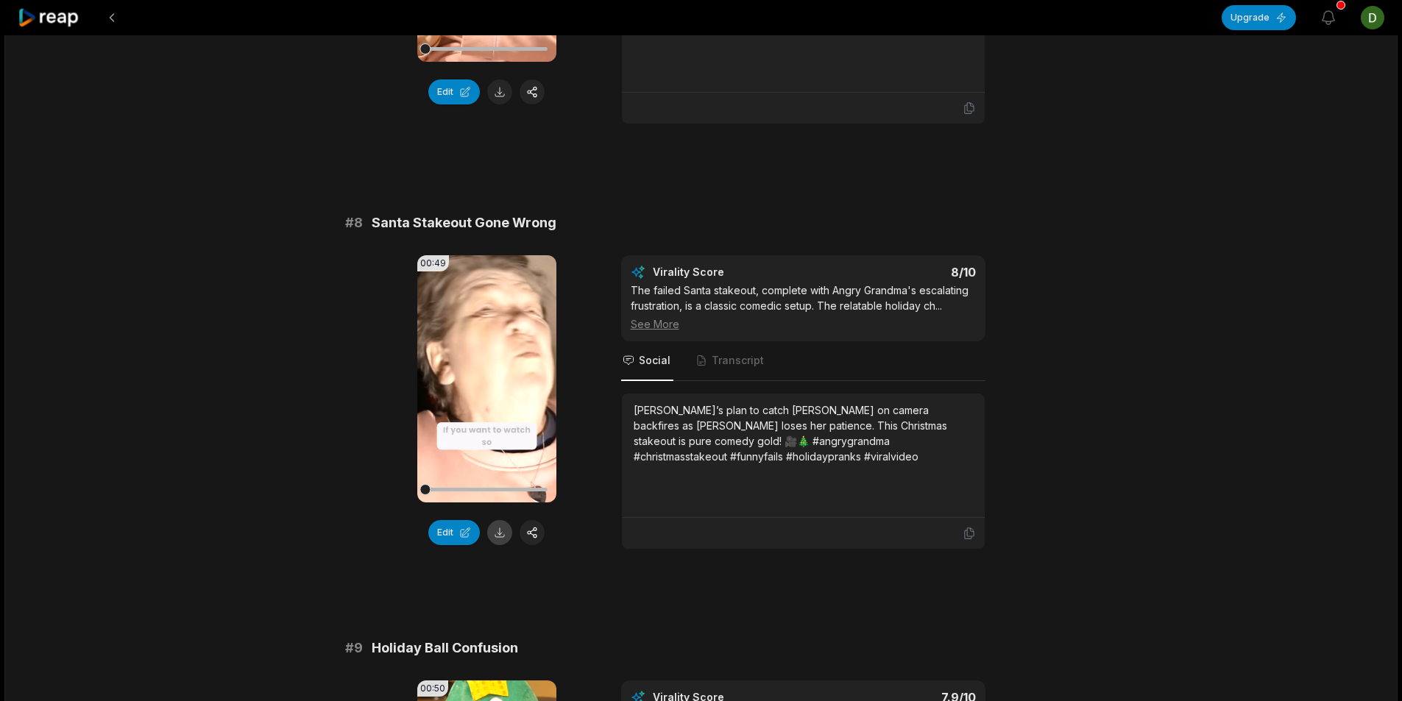
click at [506, 520] on button at bounding box center [499, 532] width 25 height 25
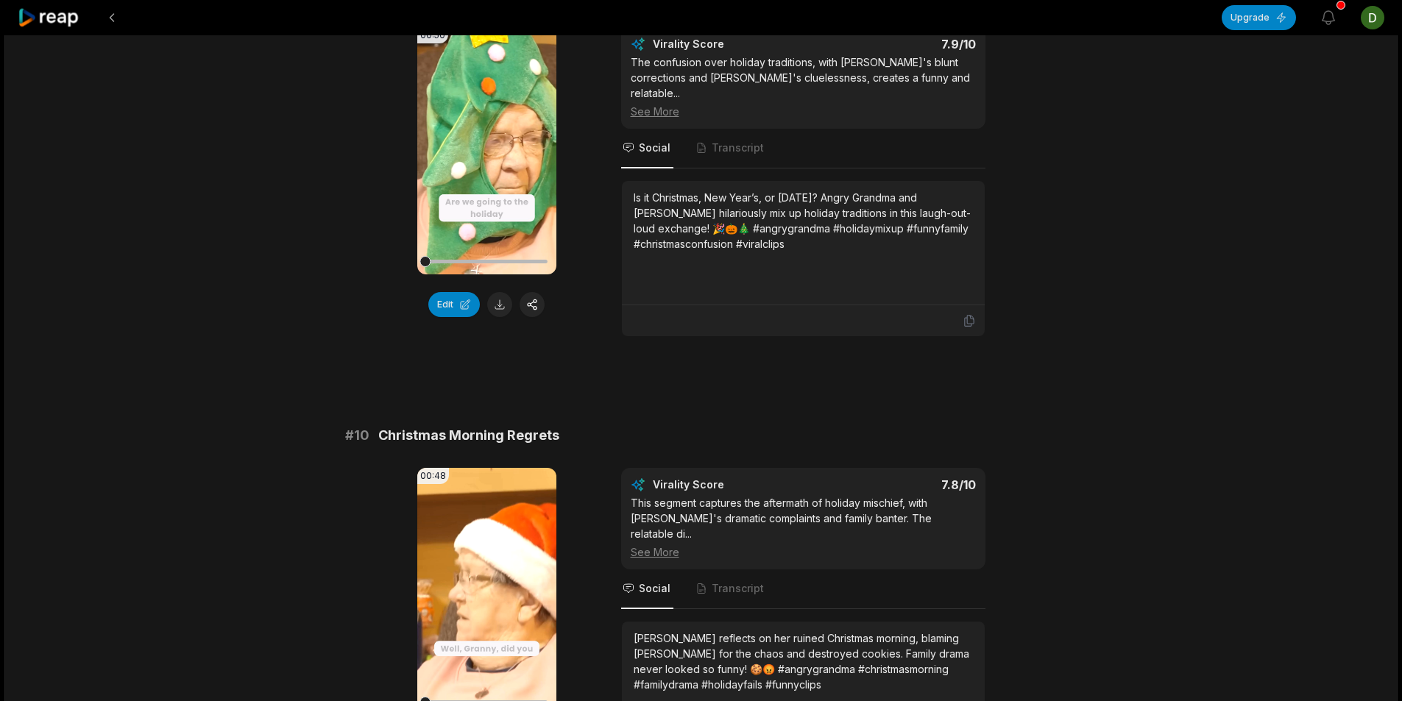
scroll to position [3679, 0]
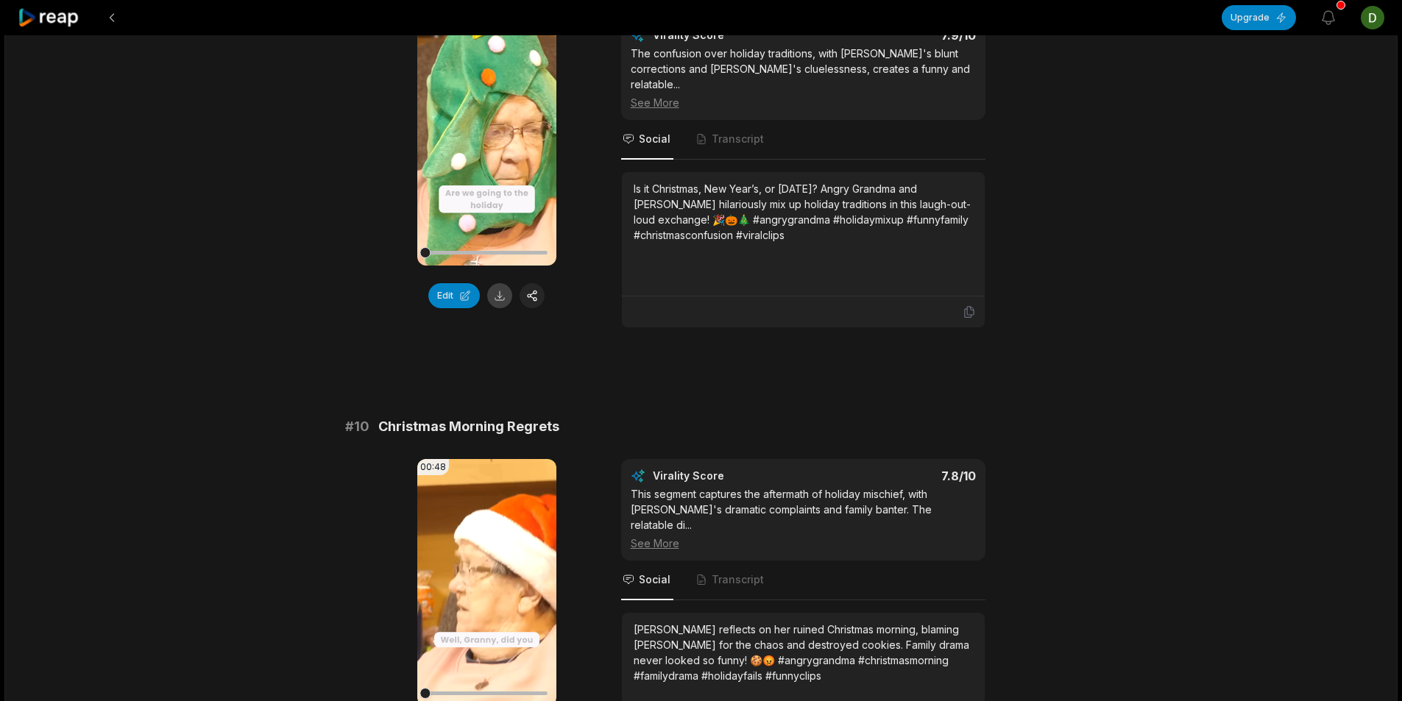
click at [495, 283] on button at bounding box center [499, 295] width 25 height 25
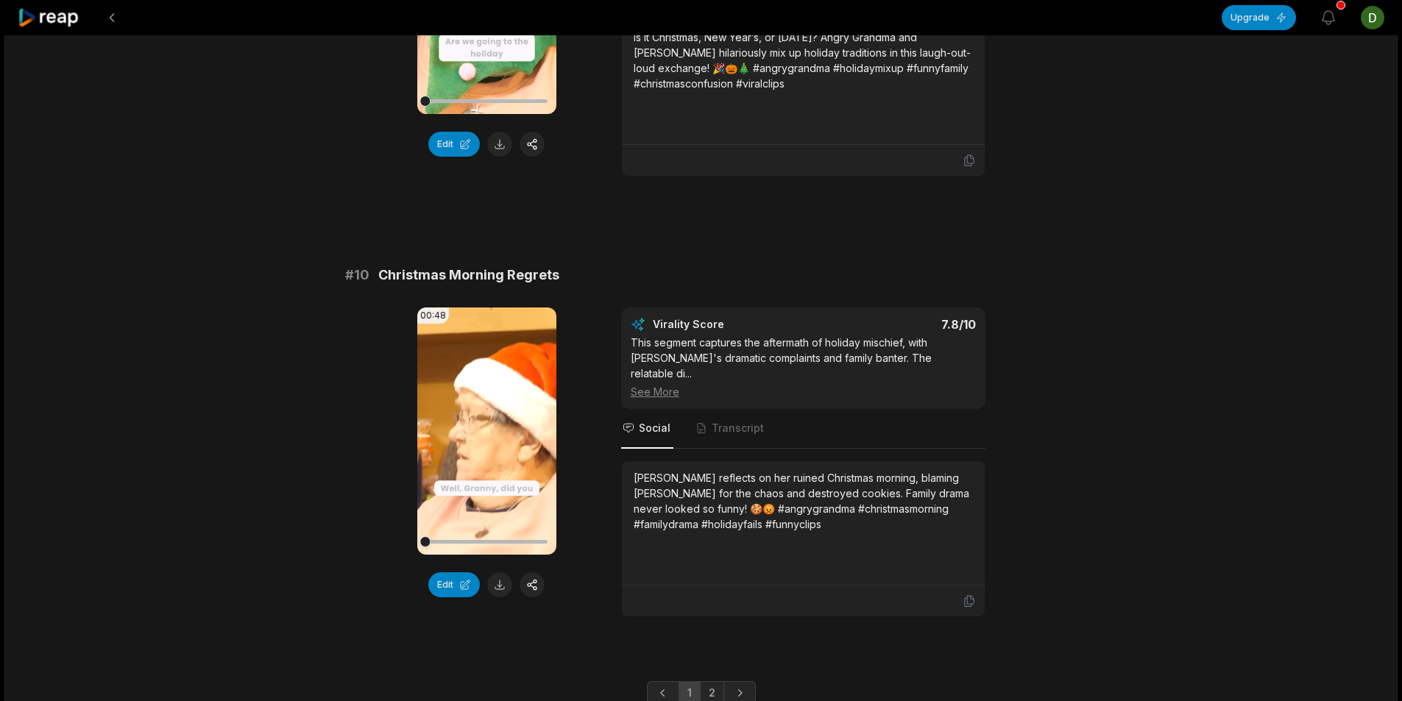
scroll to position [3831, 0]
click at [502, 572] on button at bounding box center [499, 584] width 25 height 25
click at [716, 681] on link "2" at bounding box center [712, 693] width 24 height 24
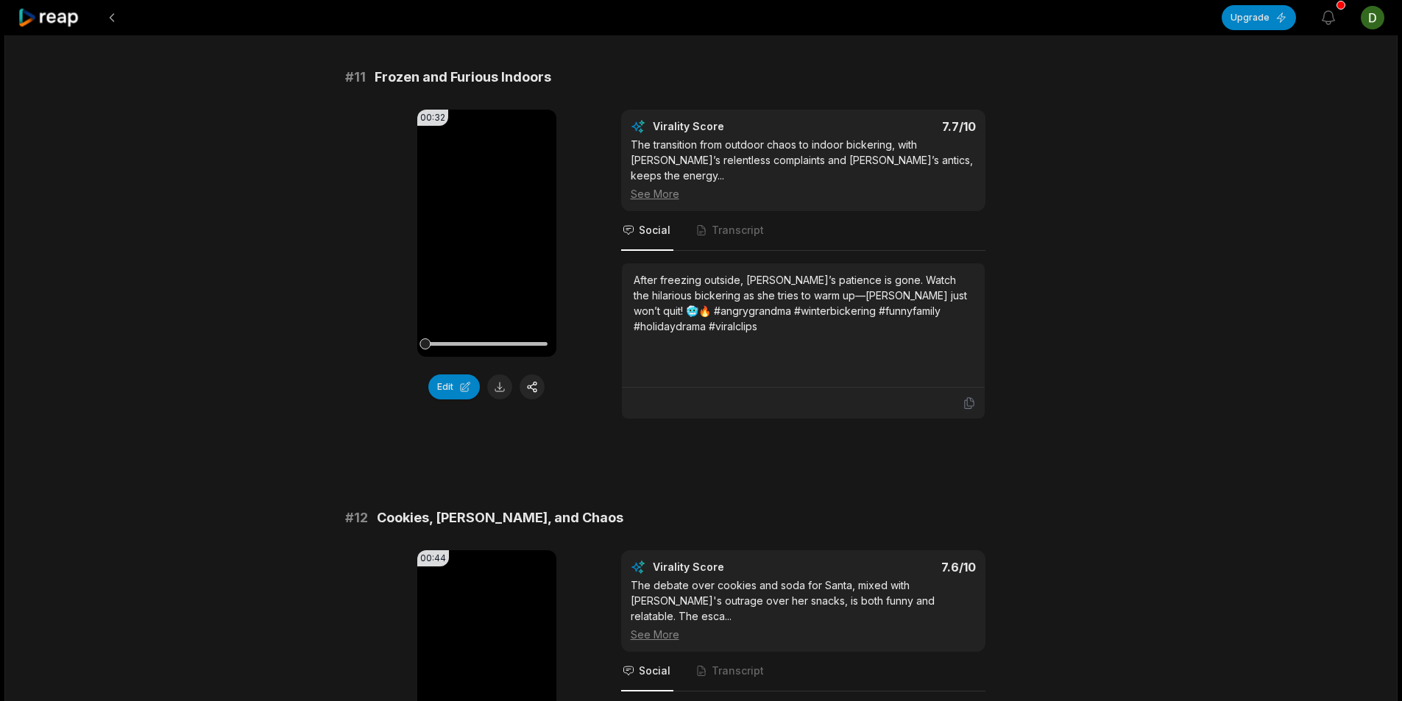
scroll to position [147, 0]
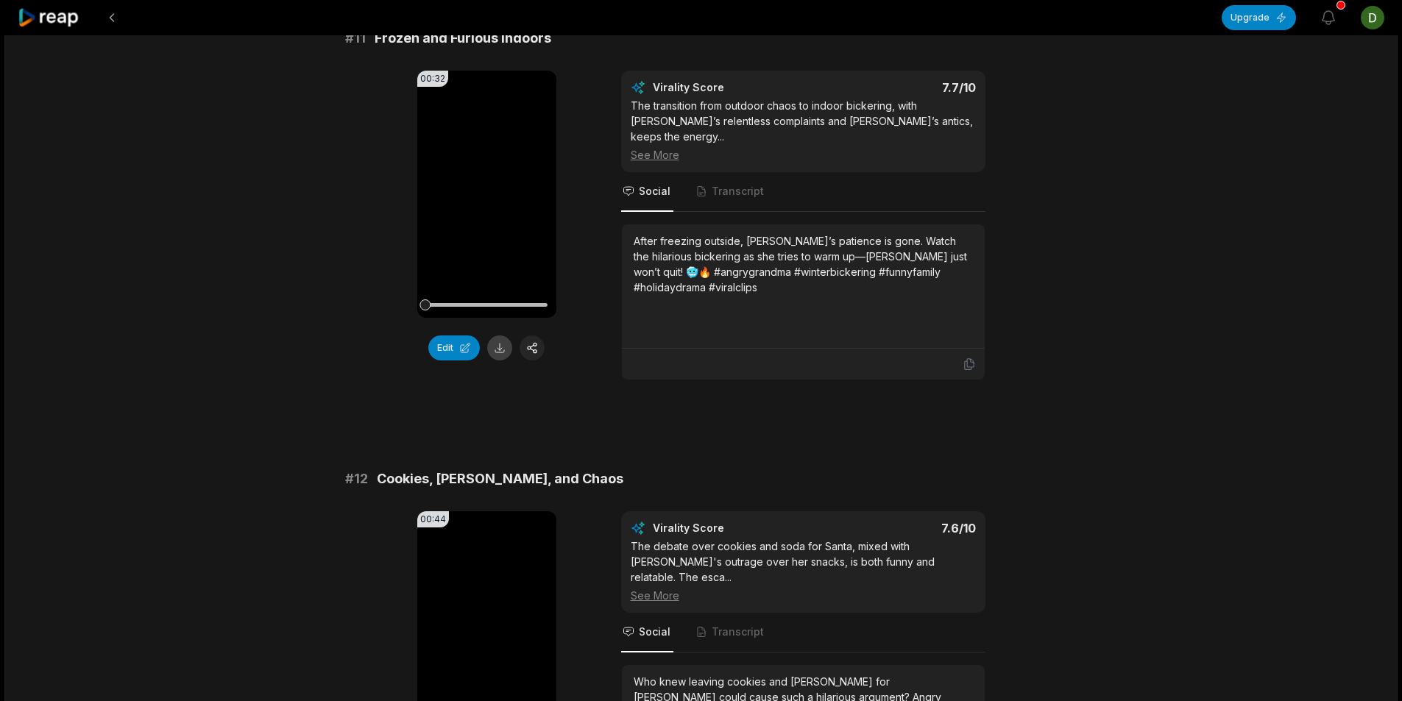
click at [502, 353] on button at bounding box center [499, 348] width 25 height 25
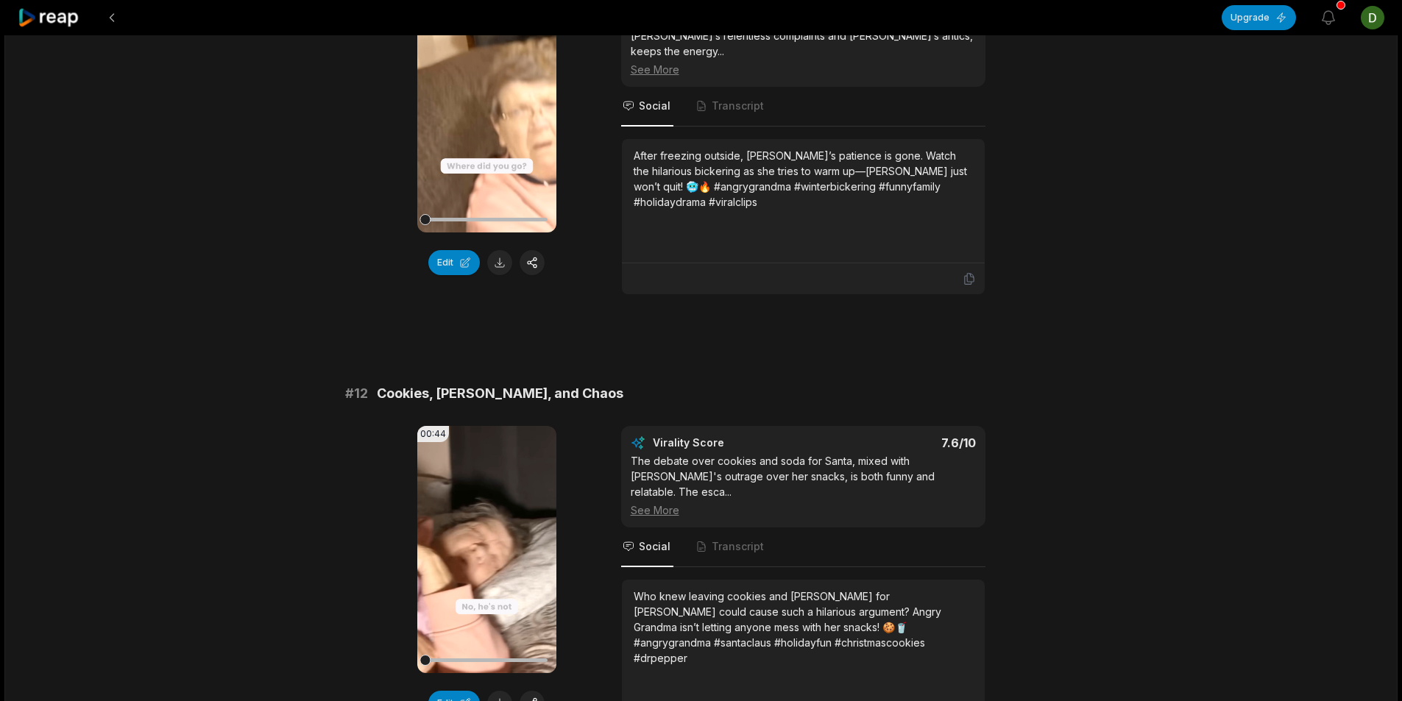
scroll to position [368, 0]
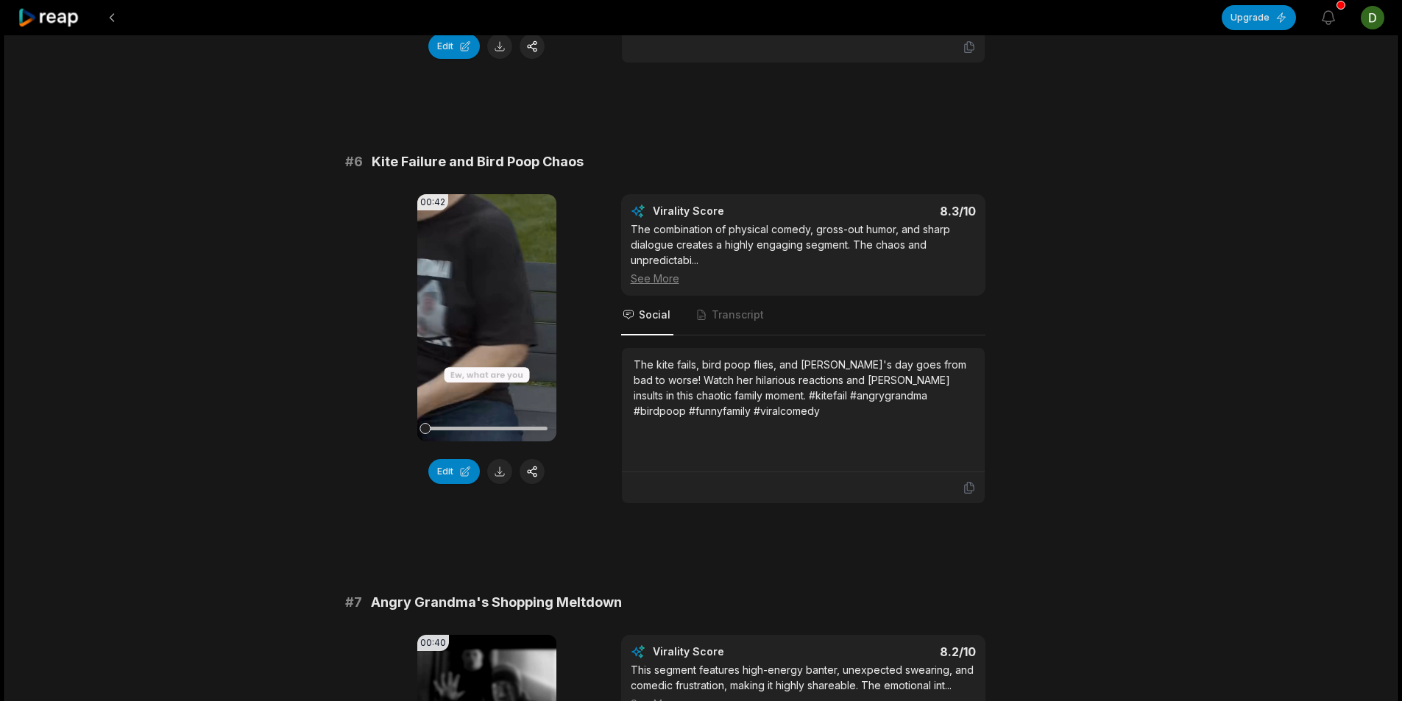
scroll to position [2207, 0]
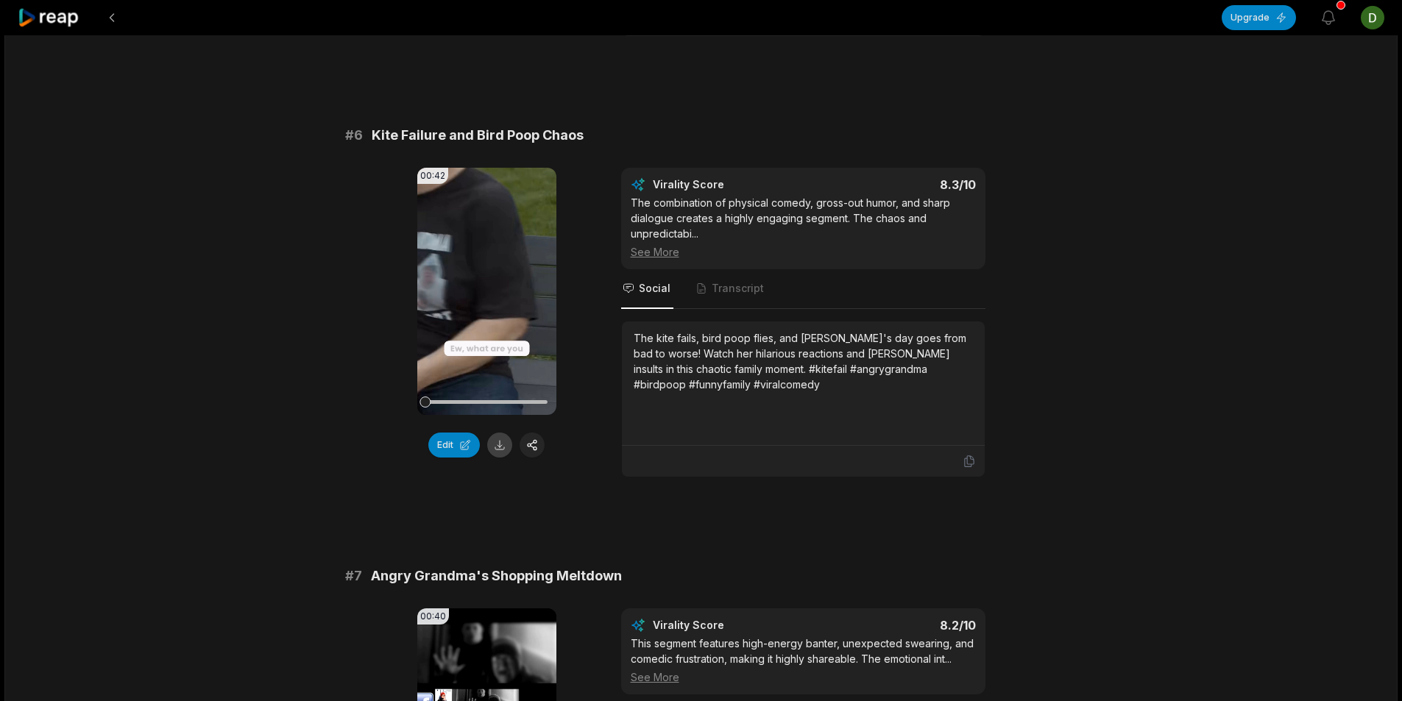
click at [500, 458] on button at bounding box center [499, 445] width 25 height 25
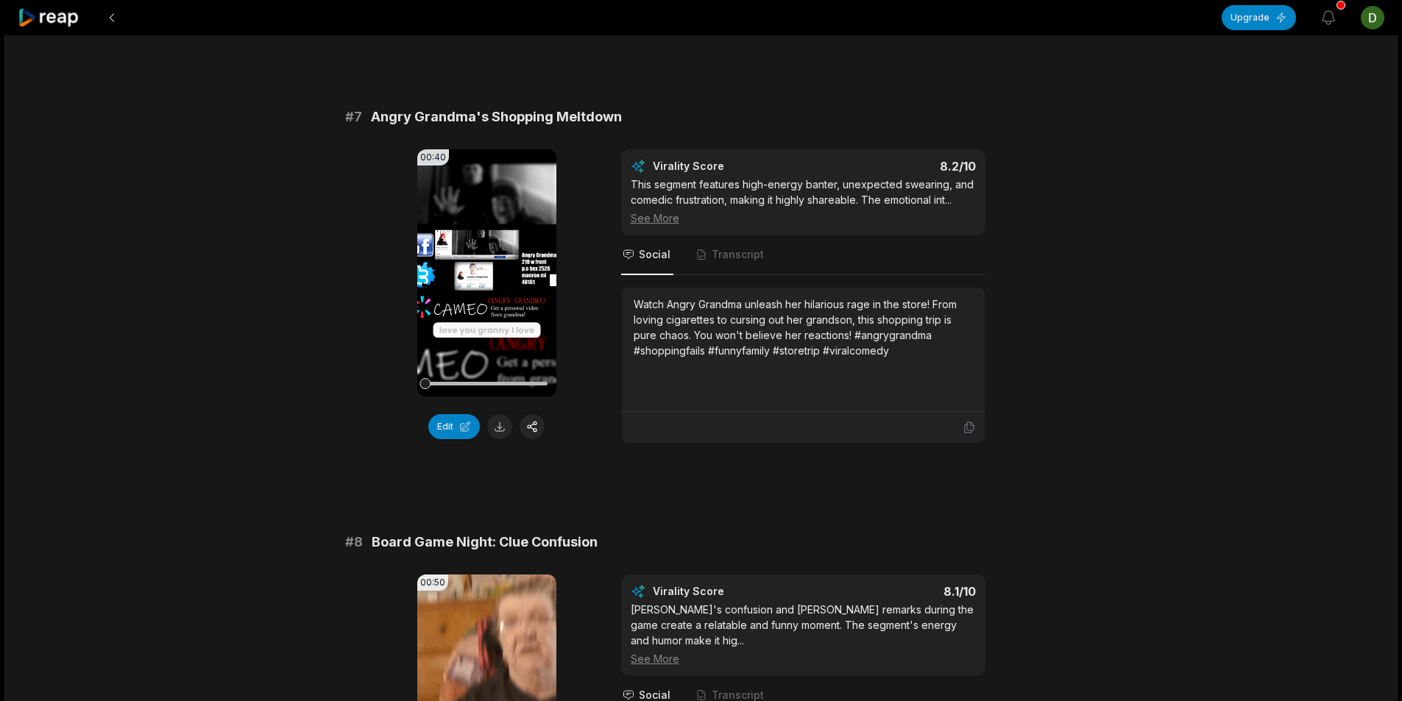
scroll to position [2869, 0]
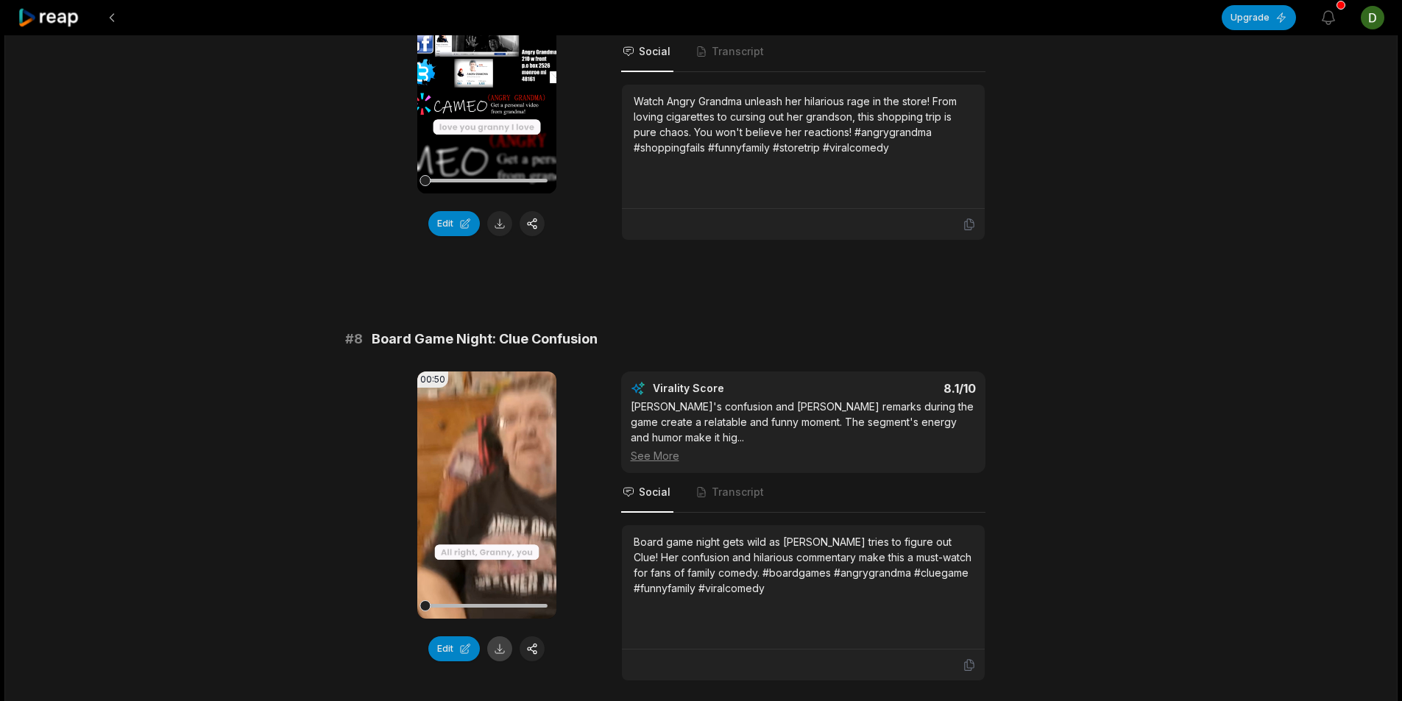
click at [496, 661] on button at bounding box center [499, 648] width 25 height 25
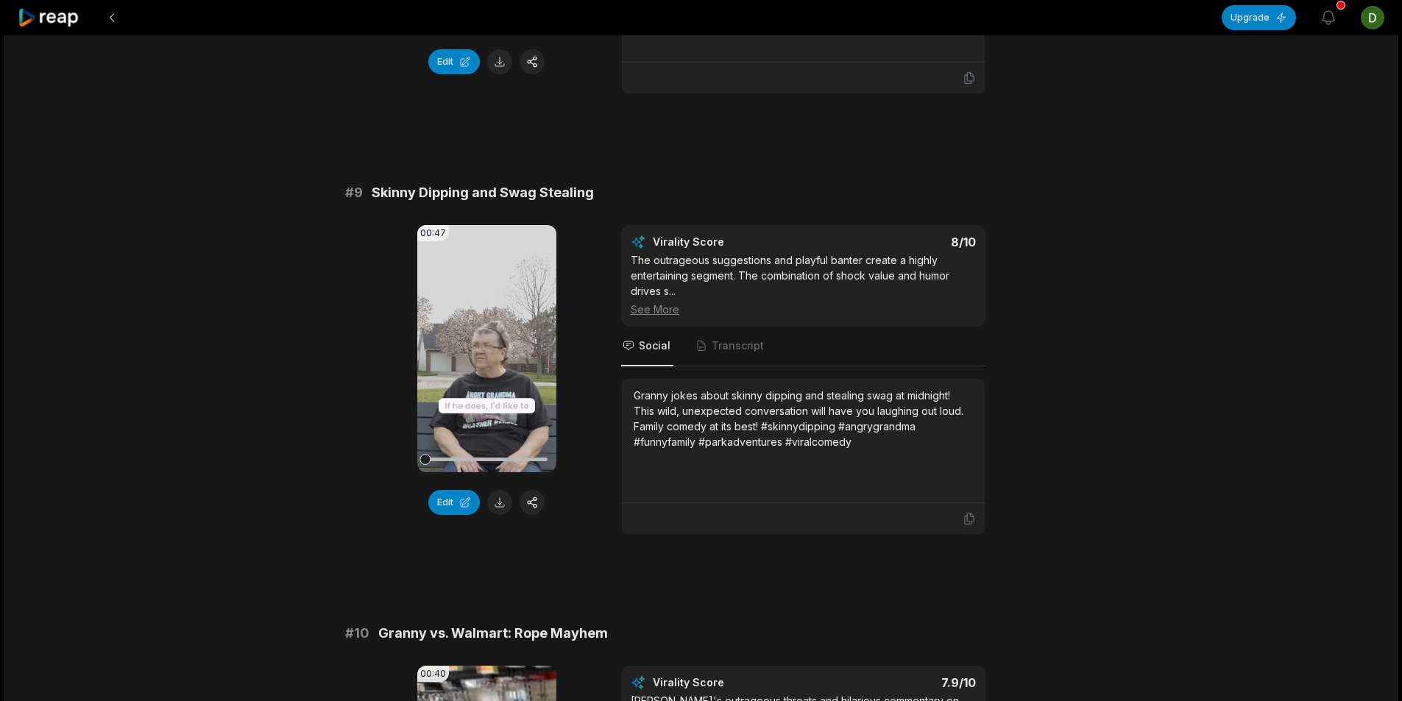
scroll to position [3458, 0]
click at [501, 514] on button at bounding box center [499, 501] width 25 height 25
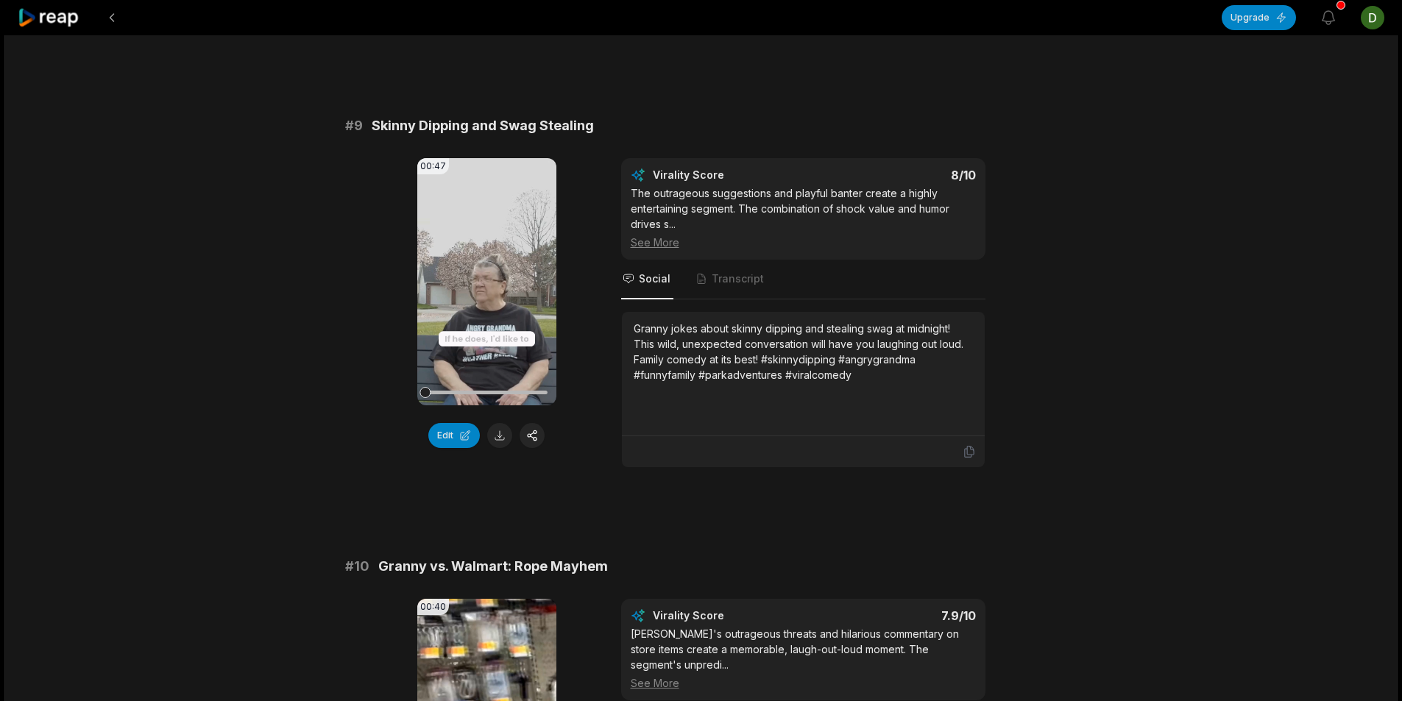
scroll to position [3826, 0]
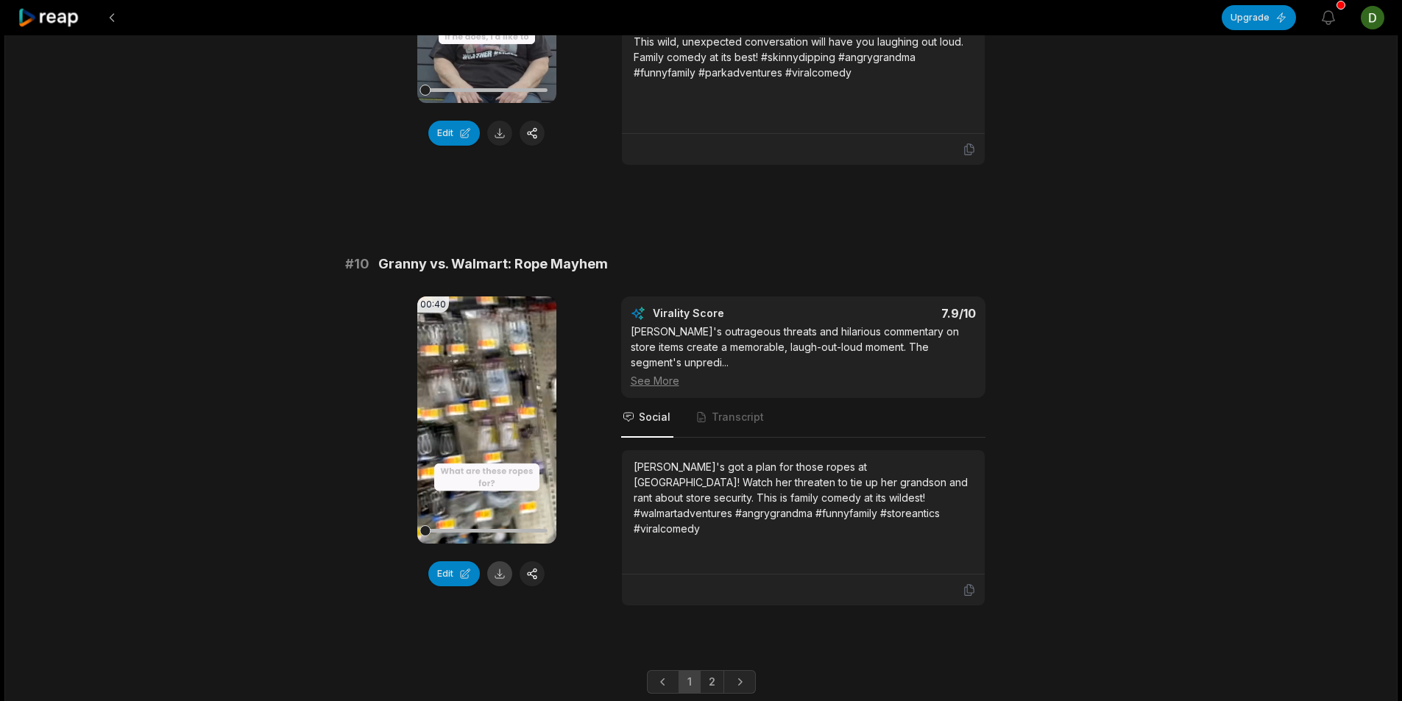
click at [502, 586] on button at bounding box center [499, 573] width 25 height 25
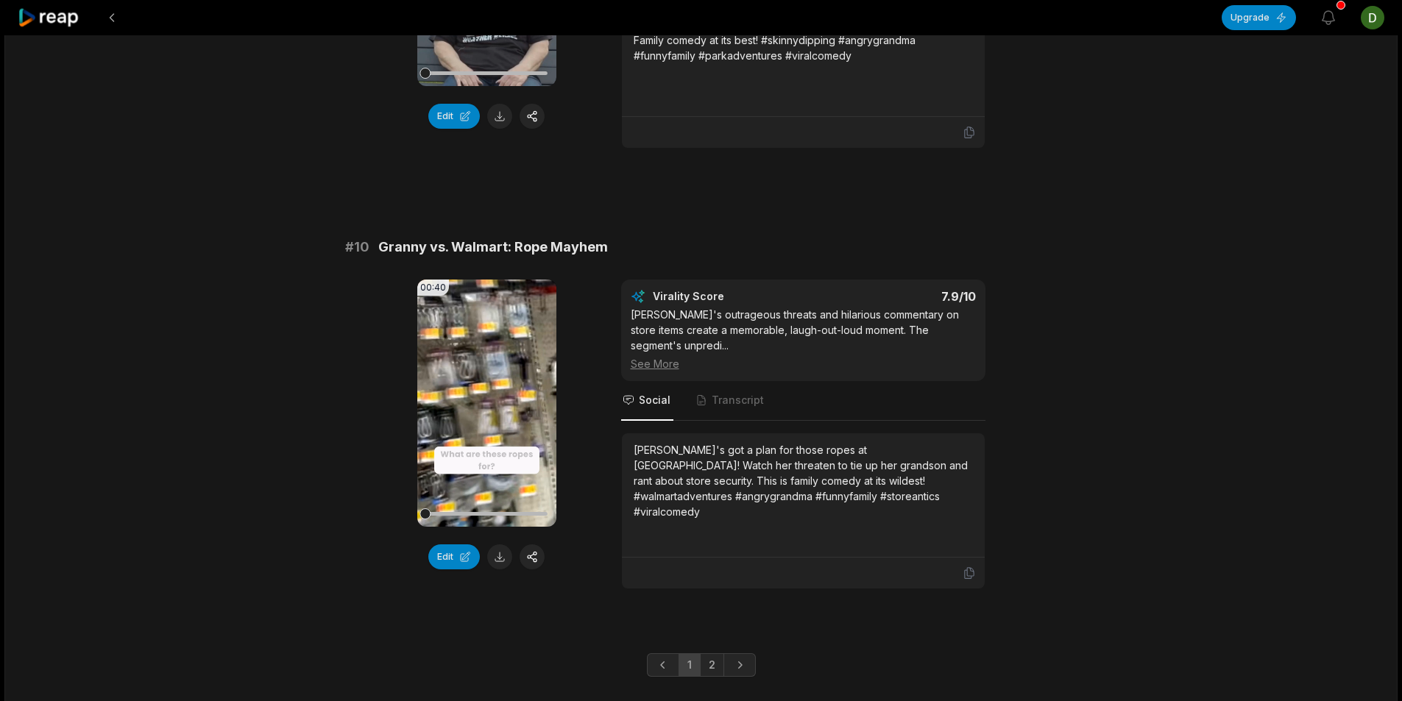
scroll to position [3893, 0]
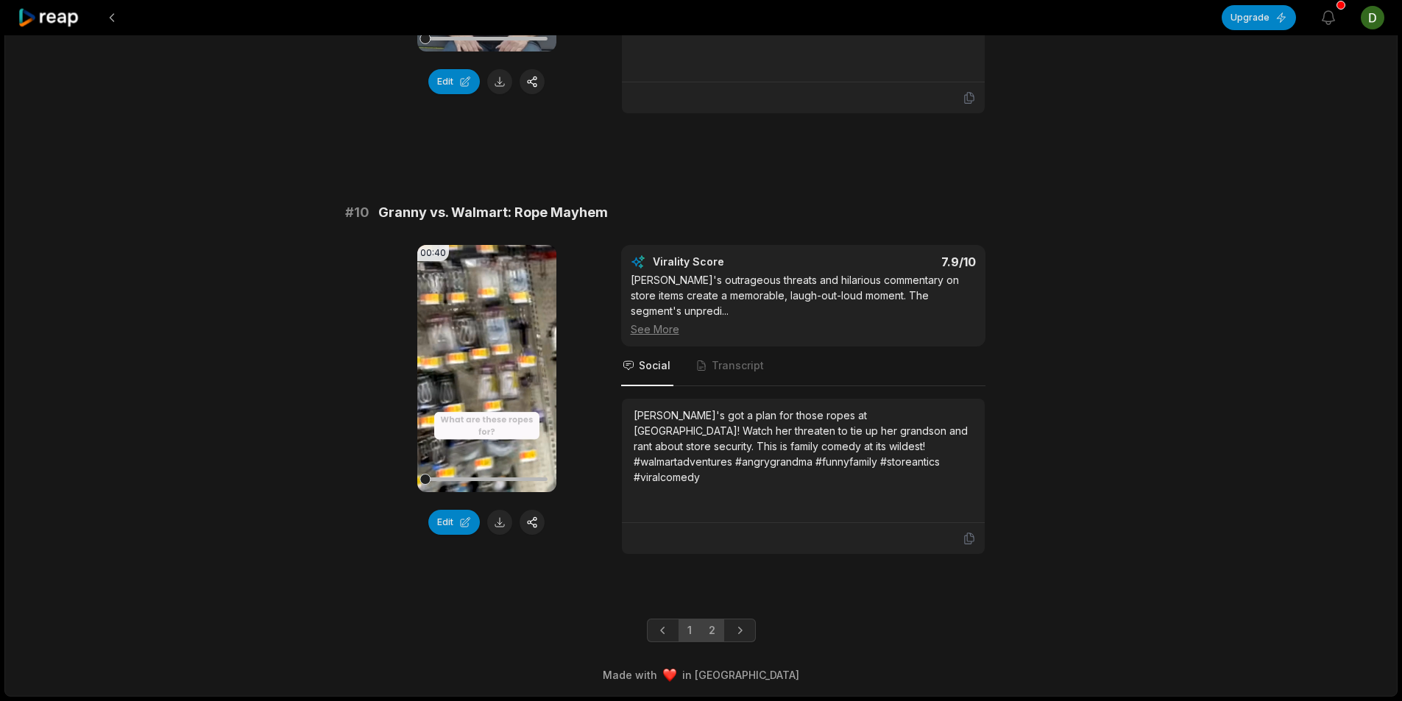
click at [714, 633] on link "2" at bounding box center [712, 631] width 24 height 24
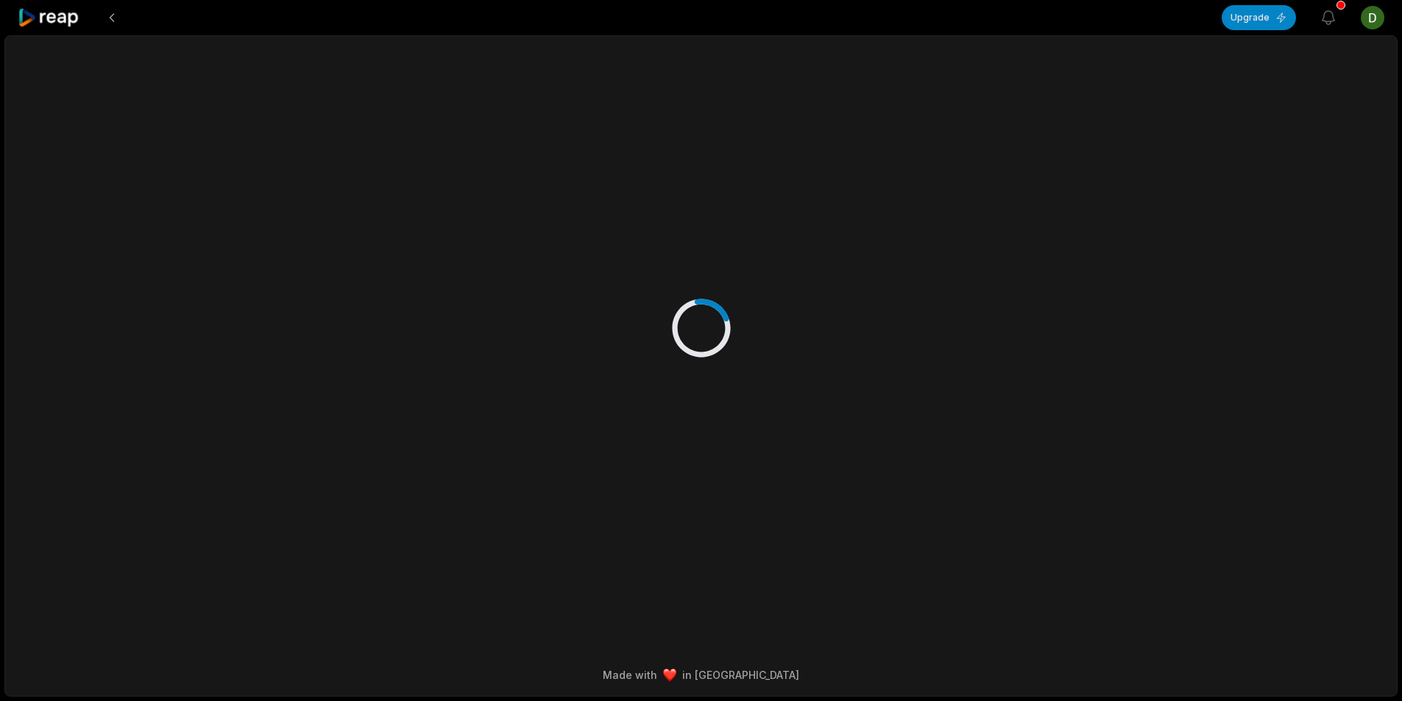
scroll to position [0, 0]
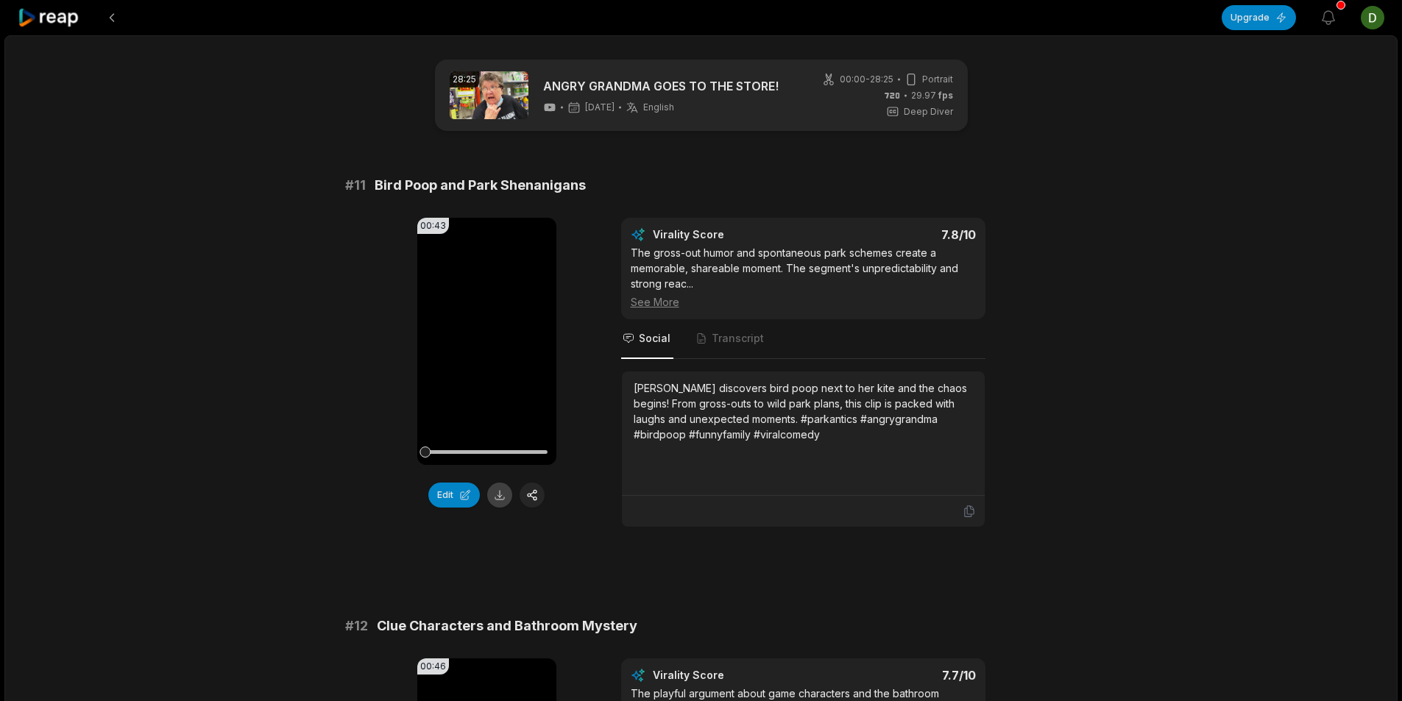
click at [504, 490] on button at bounding box center [499, 495] width 25 height 25
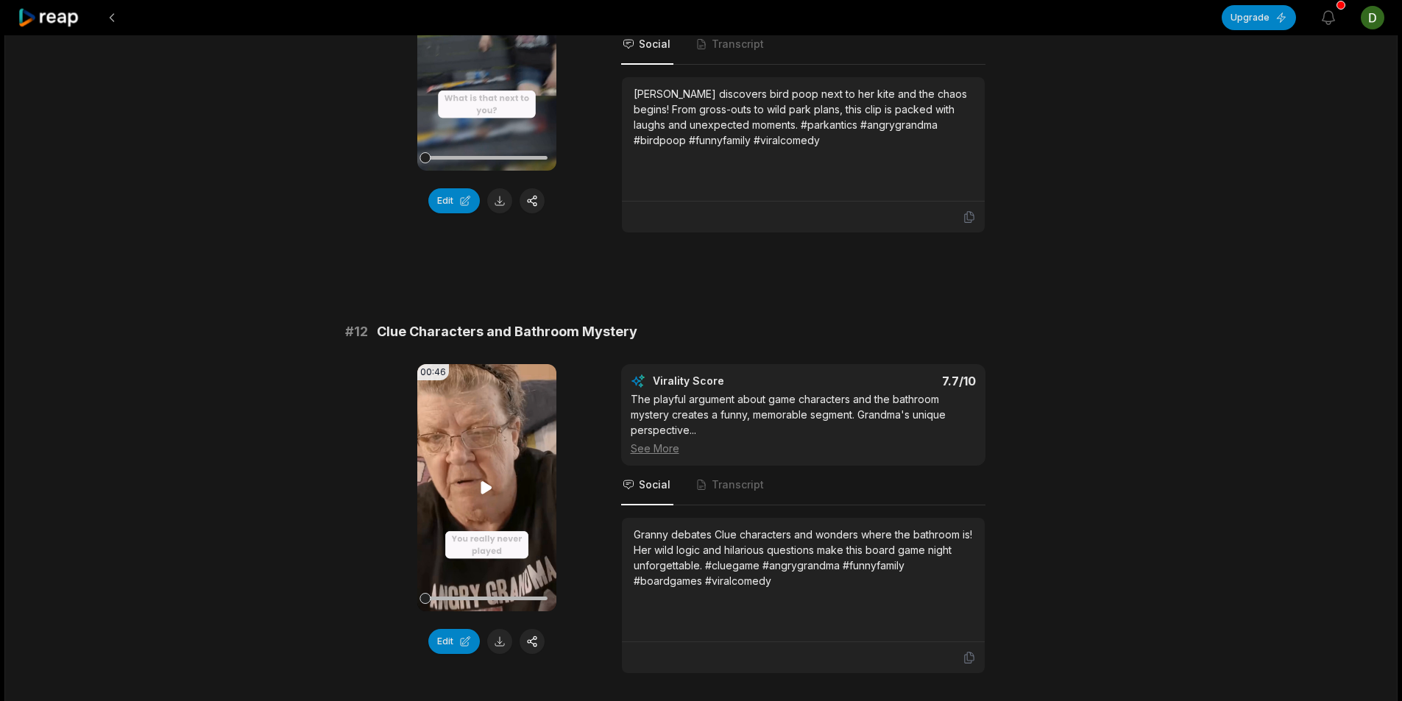
scroll to position [441, 0]
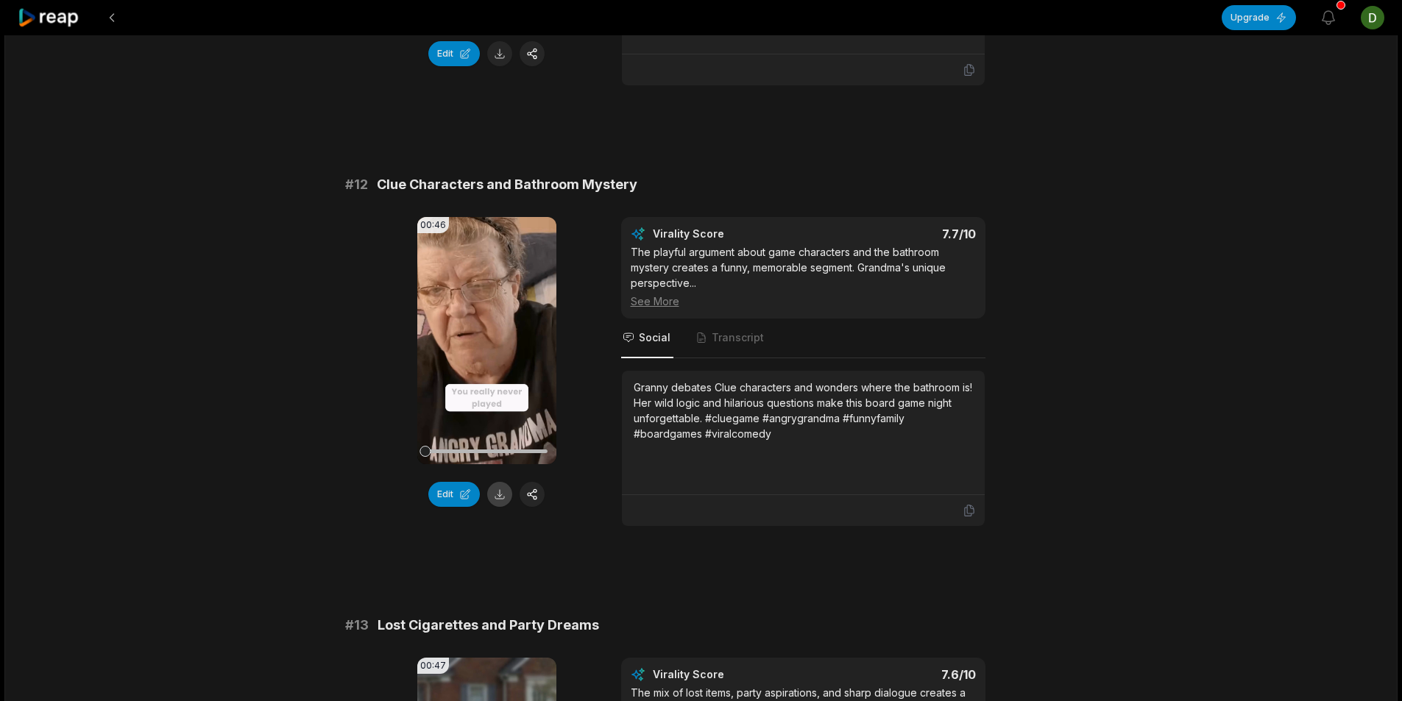
click at [503, 493] on button at bounding box center [499, 494] width 25 height 25
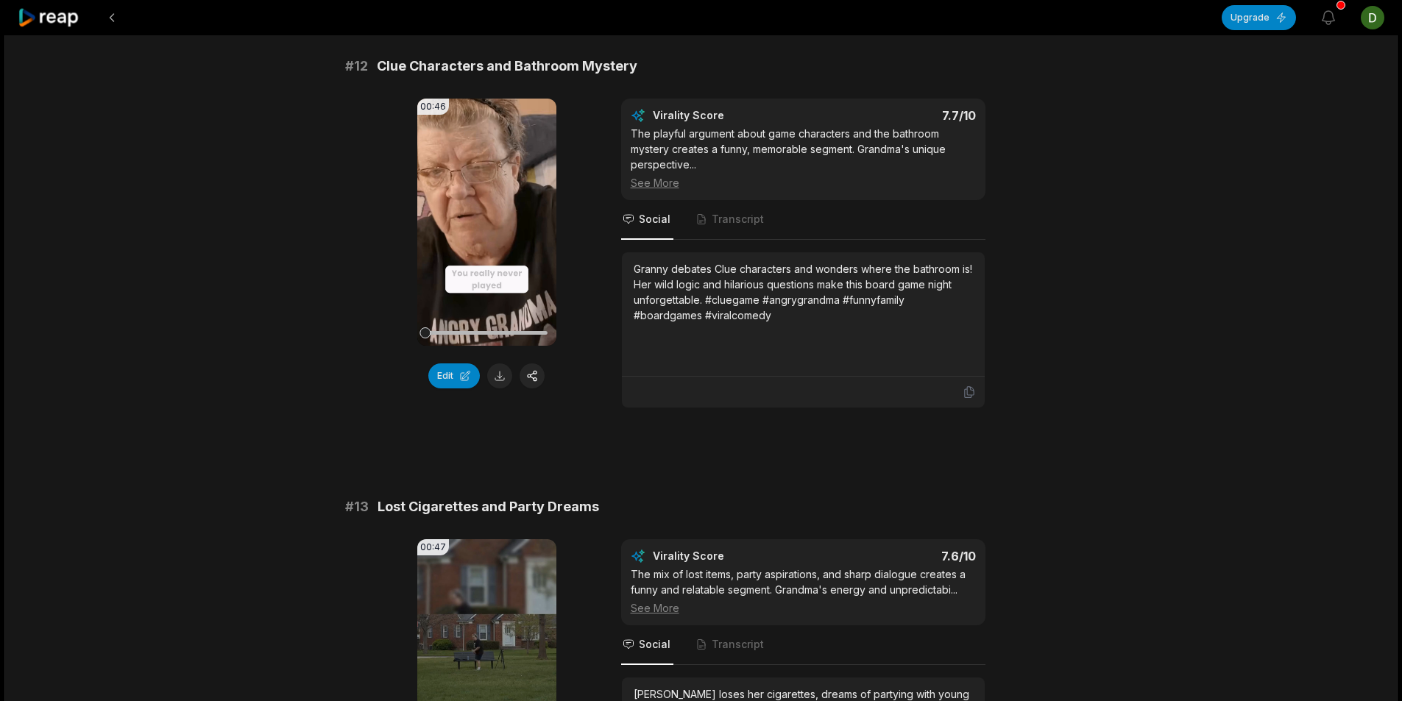
scroll to position [736, 0]
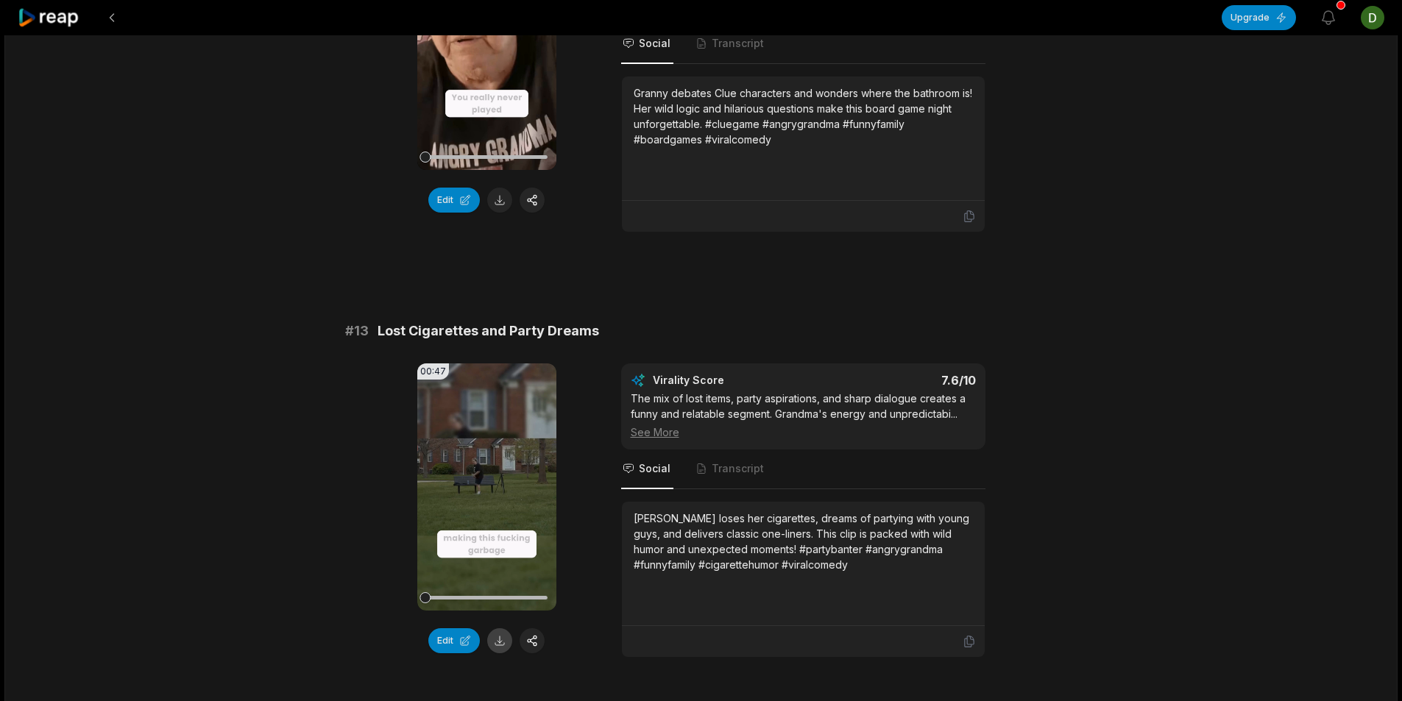
click at [492, 642] on button at bounding box center [499, 640] width 25 height 25
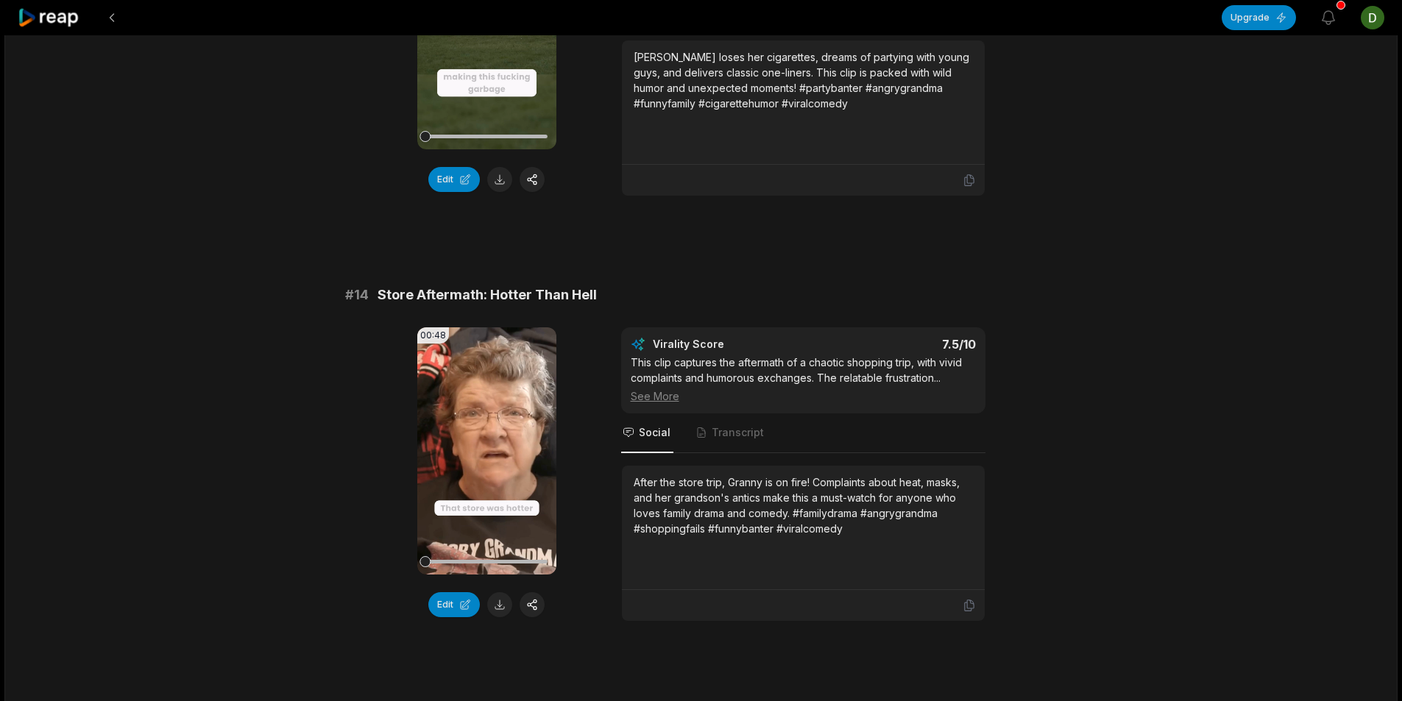
scroll to position [1324, 0]
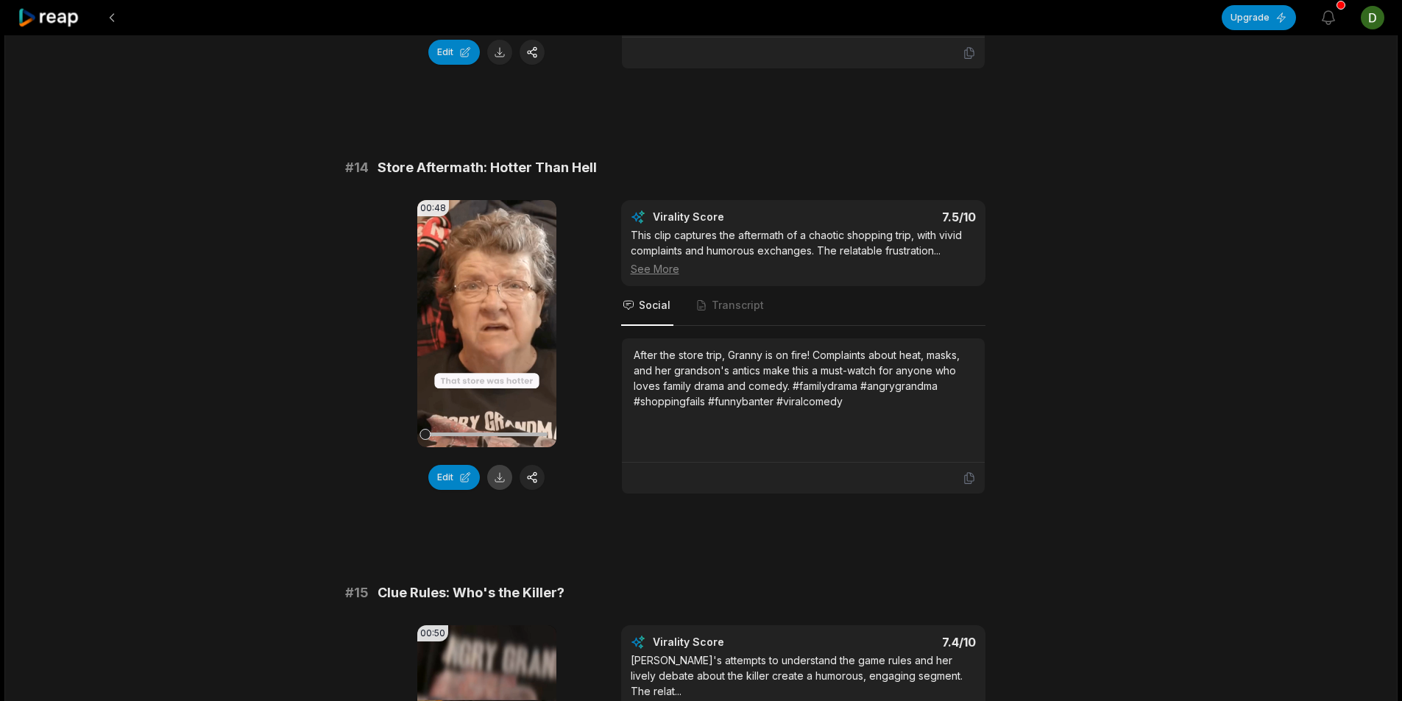
click at [500, 487] on button at bounding box center [499, 477] width 25 height 25
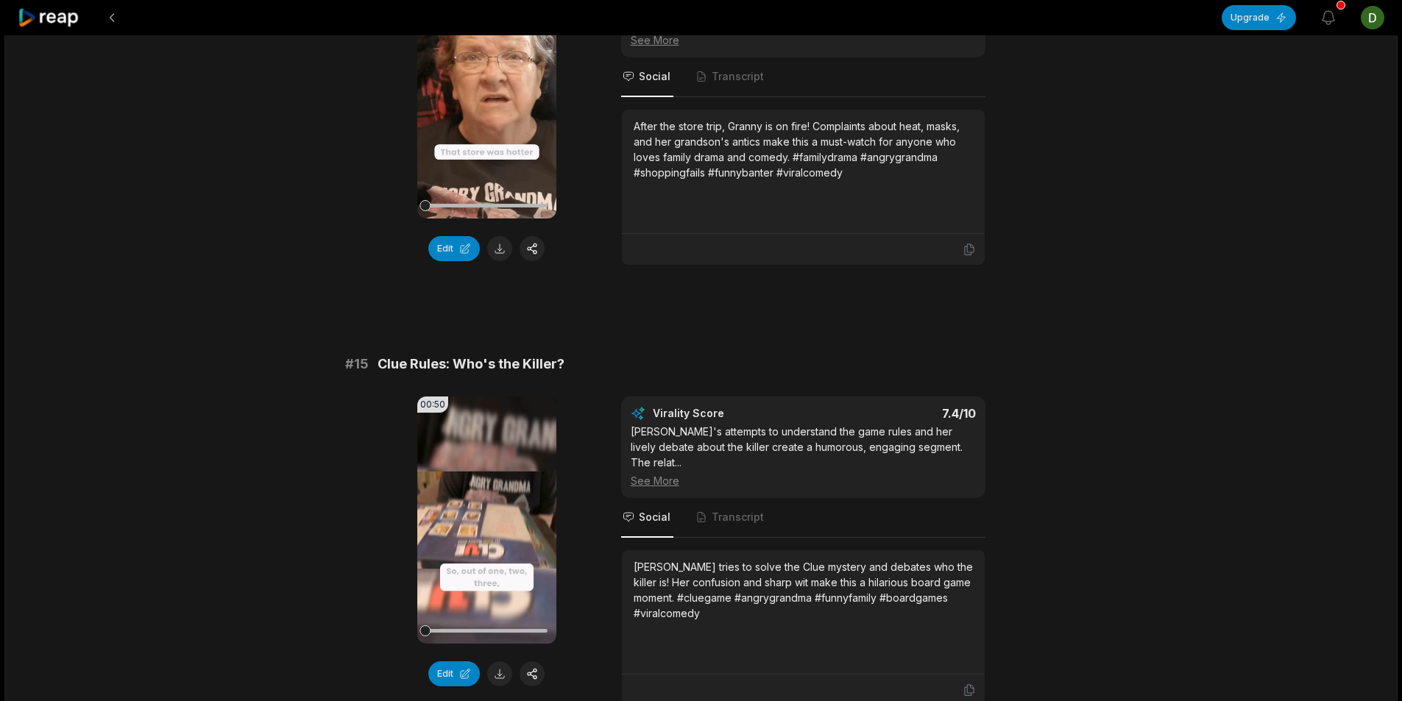
scroll to position [1692, 0]
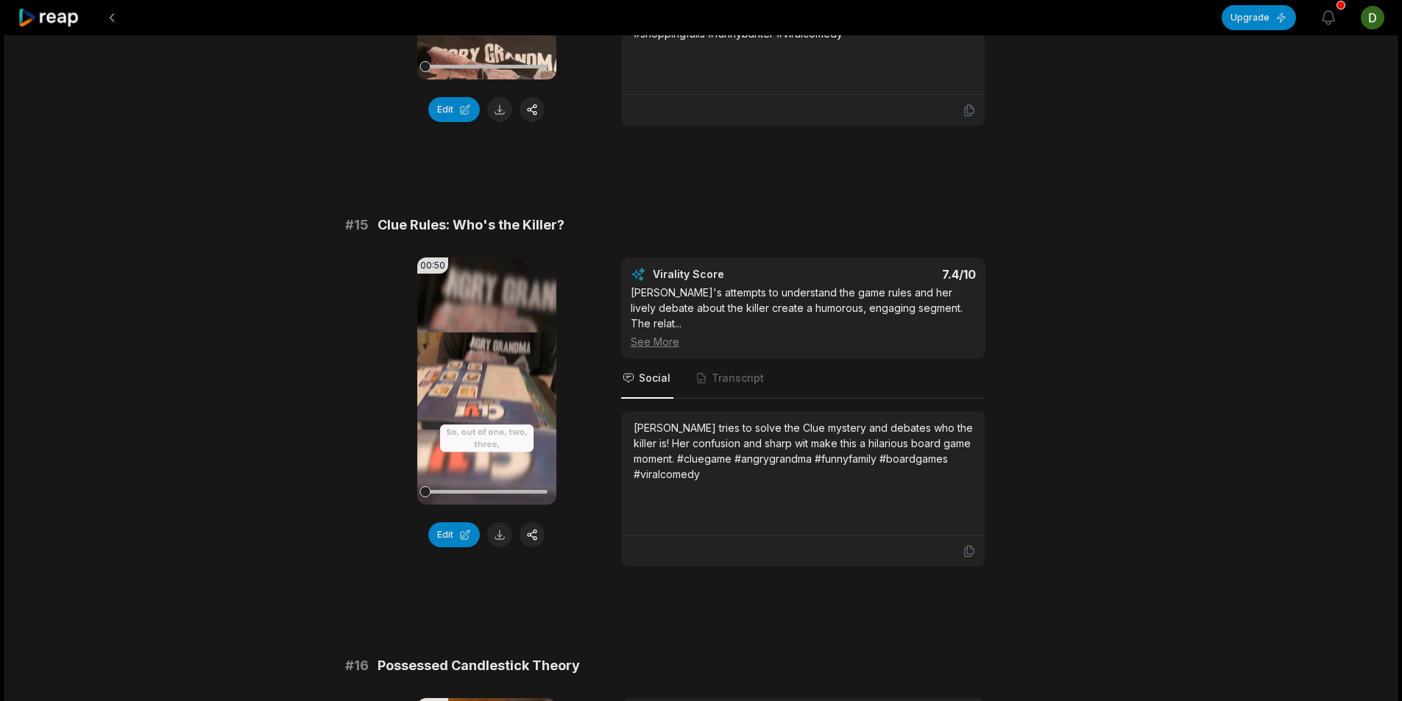
drag, startPoint x: 500, startPoint y: 540, endPoint x: 406, endPoint y: 527, distance: 94.4
click at [500, 540] on button at bounding box center [499, 534] width 25 height 25
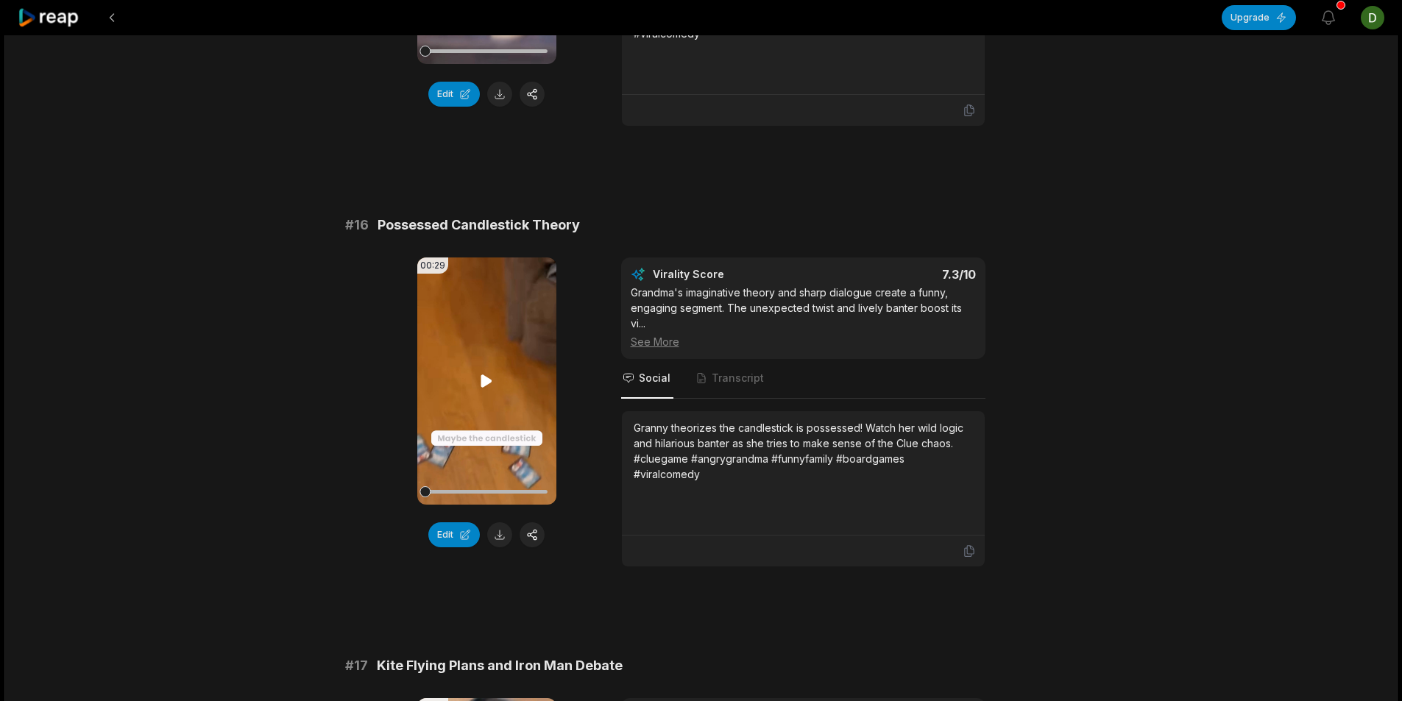
scroll to position [2134, 0]
click at [503, 536] on button at bounding box center [499, 534] width 25 height 25
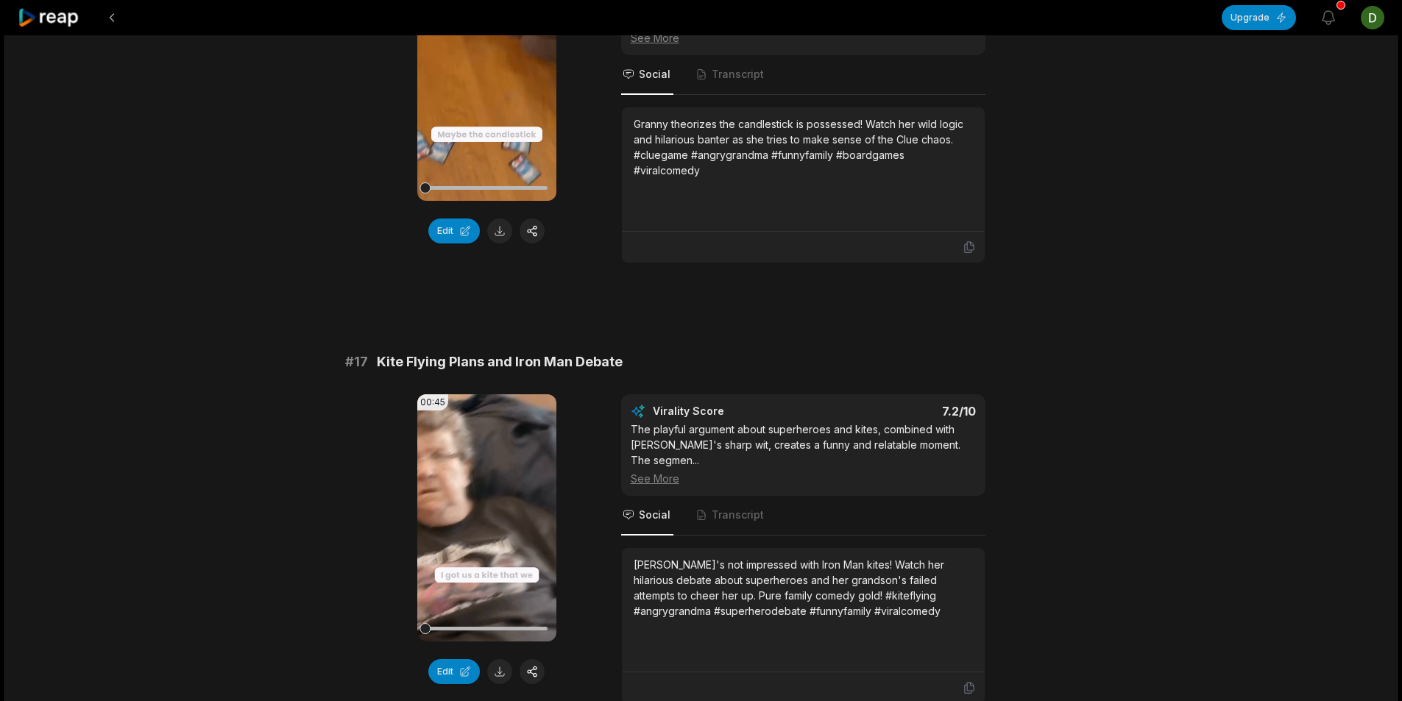
scroll to position [2502, 0]
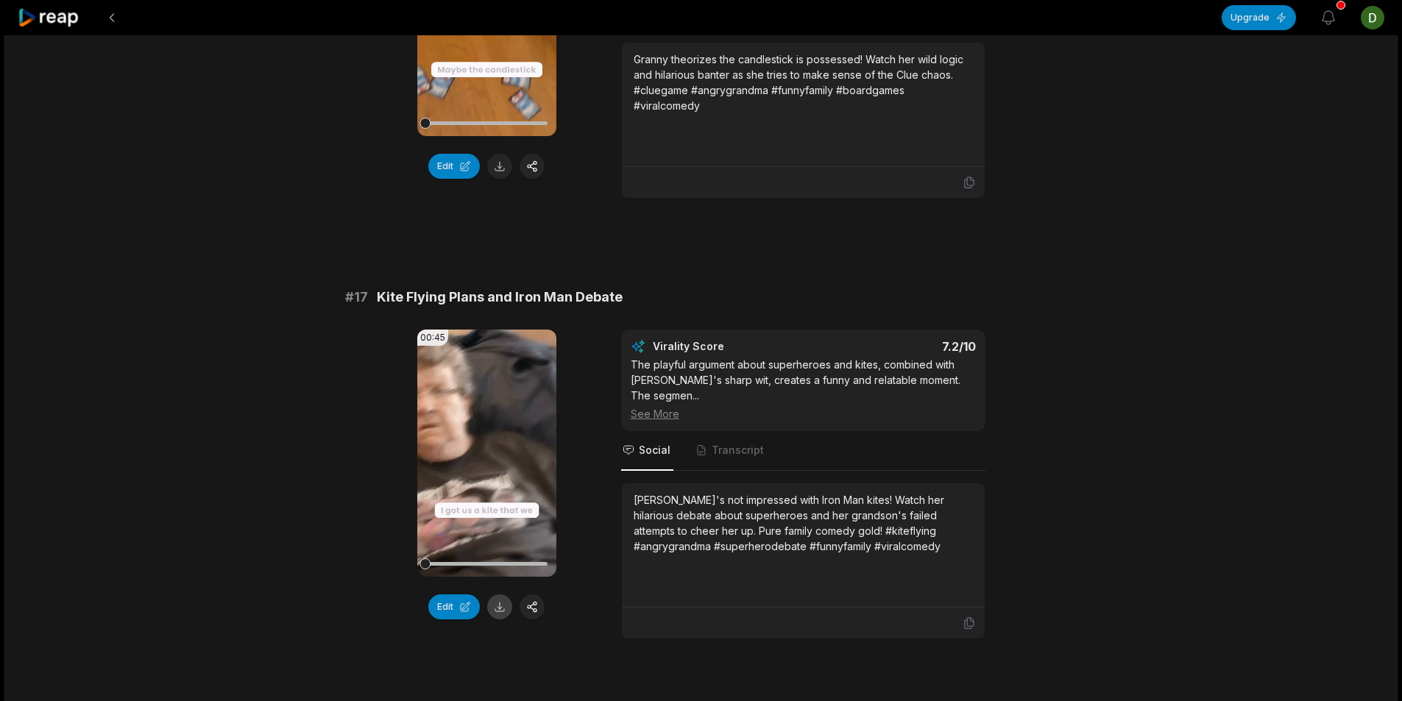
click at [495, 613] on button at bounding box center [499, 606] width 25 height 25
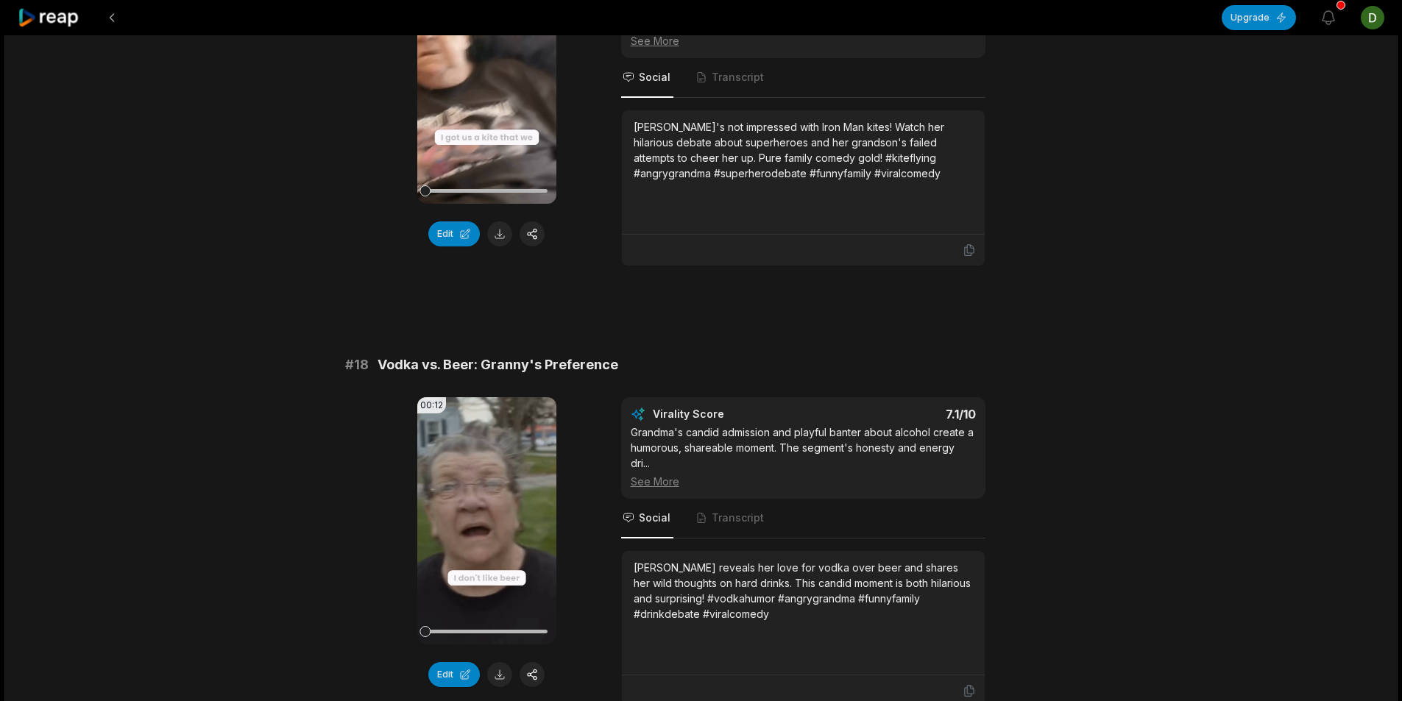
scroll to position [3017, 0]
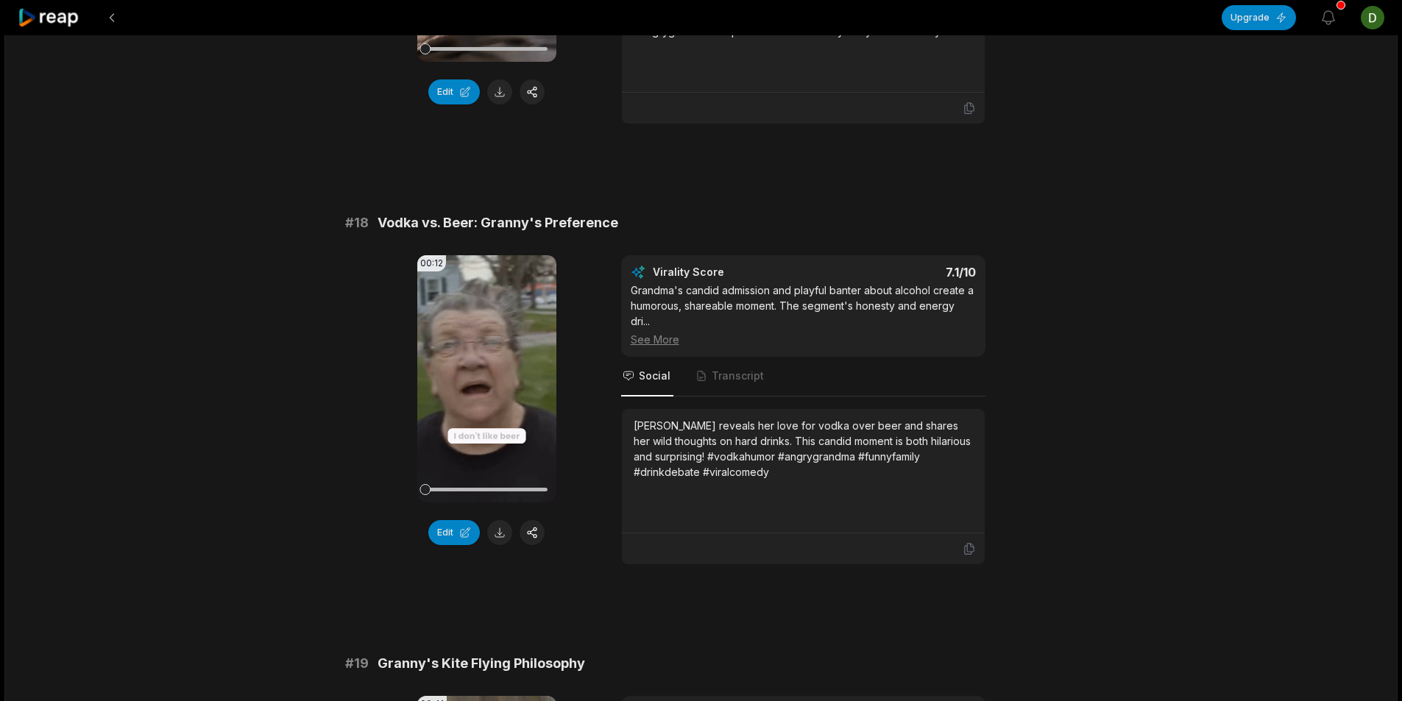
click at [503, 537] on button at bounding box center [499, 532] width 25 height 25
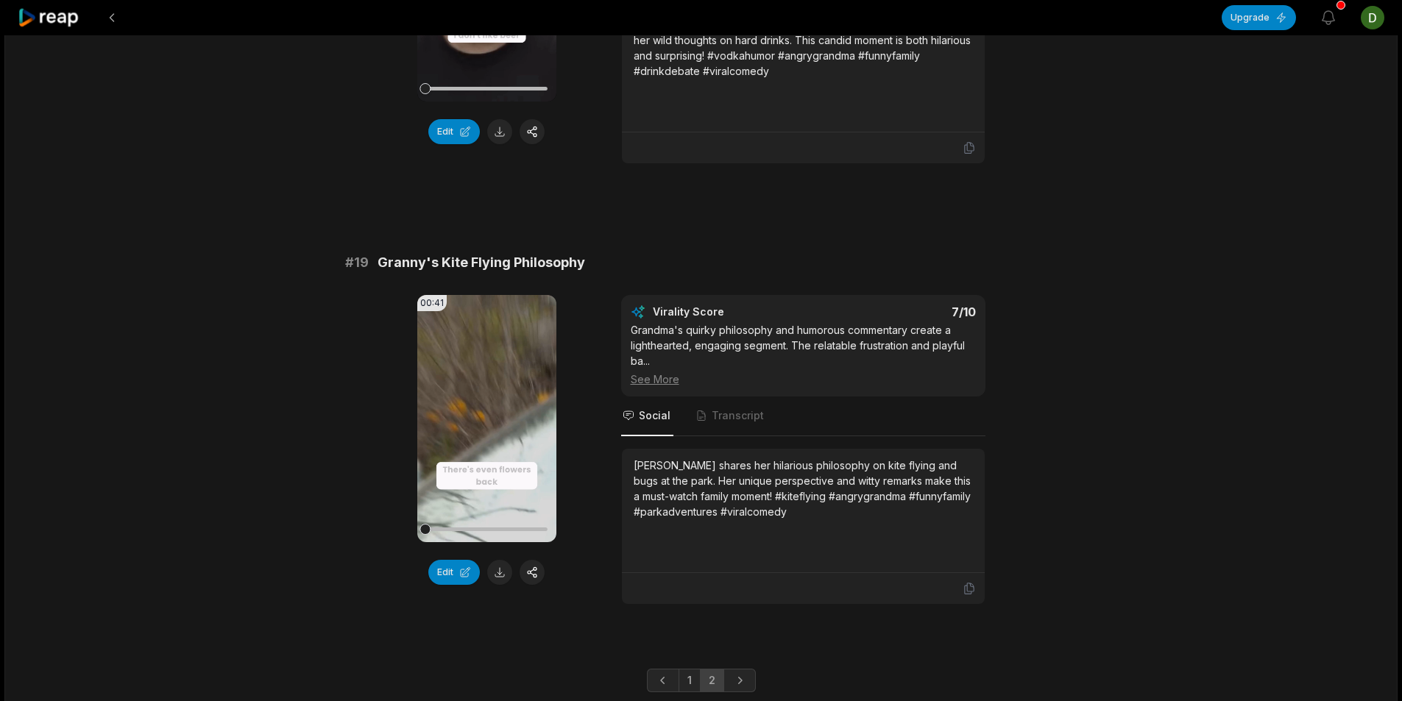
scroll to position [3468, 0]
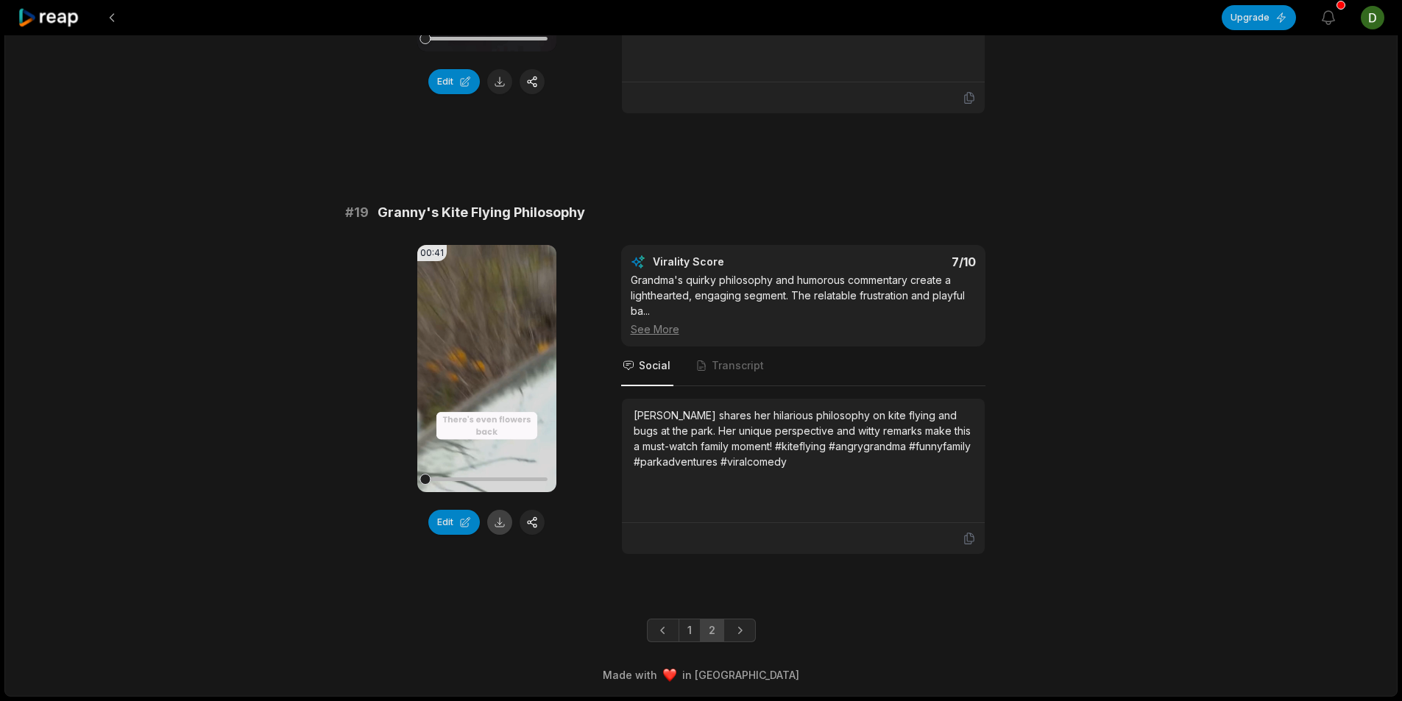
click at [500, 525] on button at bounding box center [499, 522] width 25 height 25
click at [110, 13] on button at bounding box center [112, 17] width 26 height 26
